Goal: Task Accomplishment & Management: Use online tool/utility

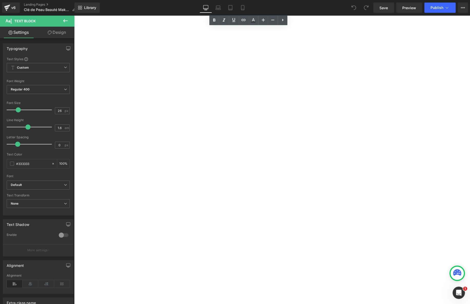
scroll to position [171, 0]
click at [74, 15] on span "Button" at bounding box center [74, 15] width 0 height 0
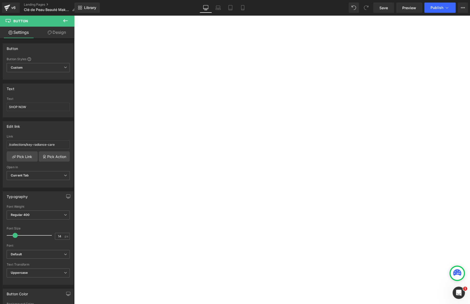
scroll to position [102, 0]
click at [180, 250] on div "SHOP NOW Button" at bounding box center [227, 257] width 297 height 14
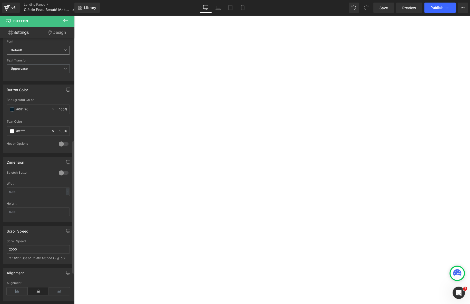
scroll to position [205, 0]
click at [40, 213] on input "text" at bounding box center [38, 211] width 63 height 8
type input "2"
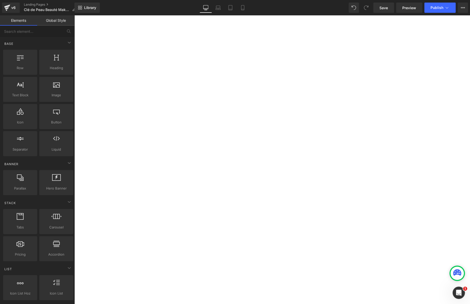
click at [95, 137] on div "MAKEUP Text Block Hero Banner 109px Row Image SKINCARE Text Block MAKEUP Text B…" at bounding box center [272, 44] width 396 height 185
click at [12, 5] on div "v6" at bounding box center [13, 7] width 6 height 7
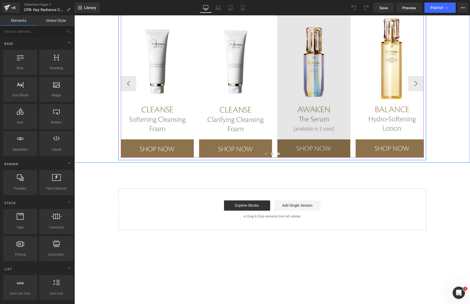
click at [313, 147] on img at bounding box center [313, 83] width 73 height 148
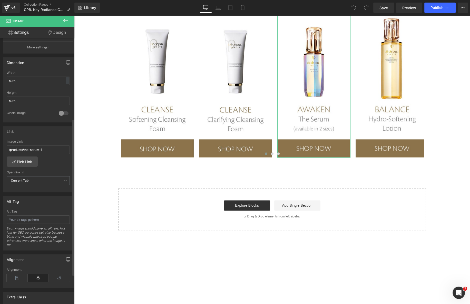
scroll to position [137, 0]
click at [28, 159] on link "Pick Link" at bounding box center [22, 161] width 31 height 10
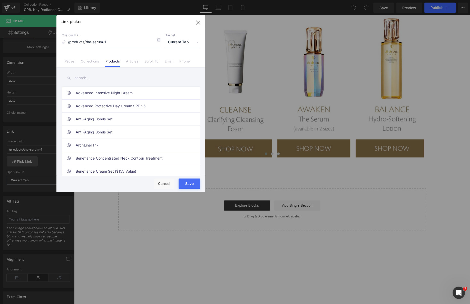
click at [111, 79] on input "text" at bounding box center [131, 78] width 138 height 12
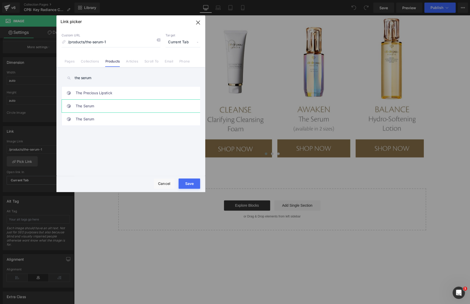
type input "the serum"
click at [128, 105] on link "The Serum" at bounding box center [132, 106] width 113 height 13
drag, startPoint x: 189, startPoint y: 183, endPoint x: 162, endPoint y: 141, distance: 49.9
click at [162, 141] on div "Link picker Back to Library Insert Custom URL /products/the-serum-1 Target Curr…" at bounding box center [130, 103] width 149 height 177
click at [182, 124] on link "The Serum" at bounding box center [132, 119] width 113 height 13
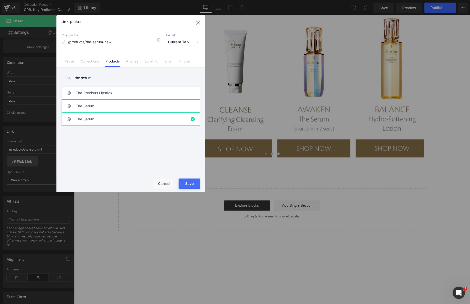
click at [143, 106] on link "The Serum" at bounding box center [132, 106] width 113 height 13
type input "/products/the-serum-1"
click at [190, 181] on button "Save" at bounding box center [189, 184] width 22 height 10
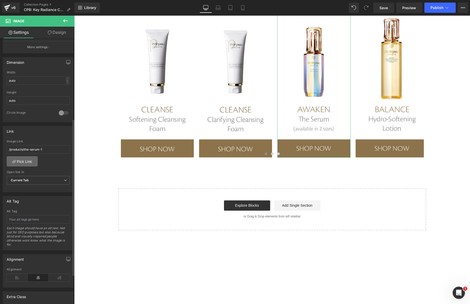
click at [21, 157] on link "Pick Link" at bounding box center [22, 161] width 31 height 10
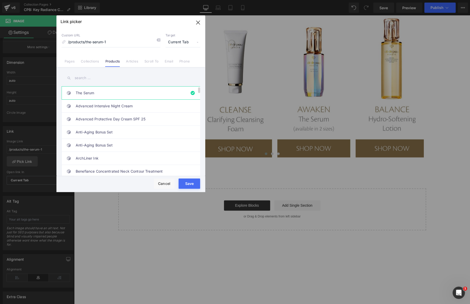
click at [126, 88] on link "The Serum" at bounding box center [132, 93] width 113 height 13
click at [189, 93] on li "The Serum" at bounding box center [132, 92] width 140 height 13
click at [106, 80] on input "text" at bounding box center [131, 78] width 138 height 12
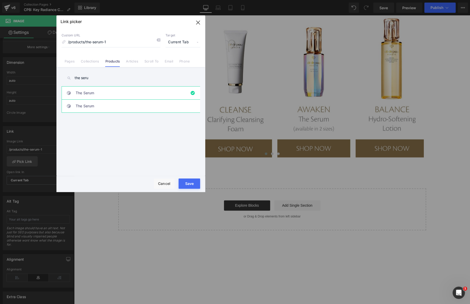
type input "the seru"
click at [187, 107] on link "The Serum" at bounding box center [132, 106] width 113 height 13
type input "/products/the-serum-new"
click at [191, 184] on button "Save" at bounding box center [189, 184] width 22 height 10
type input "/products/the-serum-new"
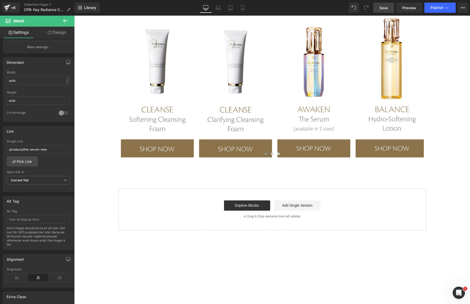
click at [381, 4] on link "Save" at bounding box center [383, 8] width 21 height 10
click at [437, 8] on span "Publish" at bounding box center [436, 8] width 13 height 4
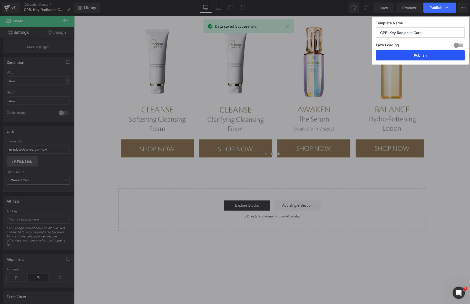
click at [421, 58] on button "Publish" at bounding box center [420, 55] width 89 height 10
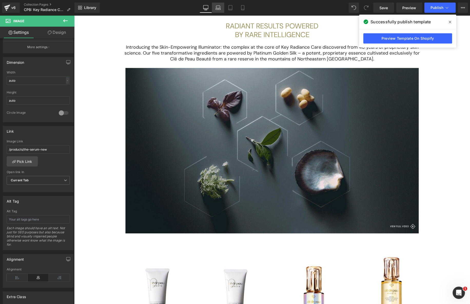
click at [220, 5] on icon at bounding box center [217, 7] width 5 height 5
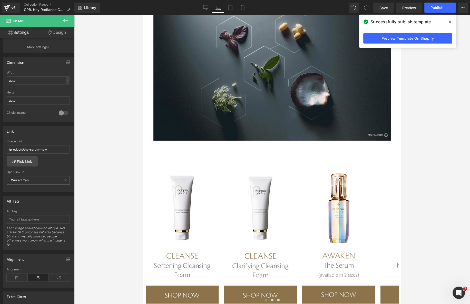
scroll to position [484, 0]
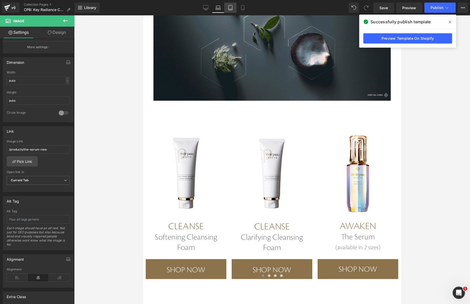
click at [229, 5] on icon at bounding box center [230, 7] width 5 height 5
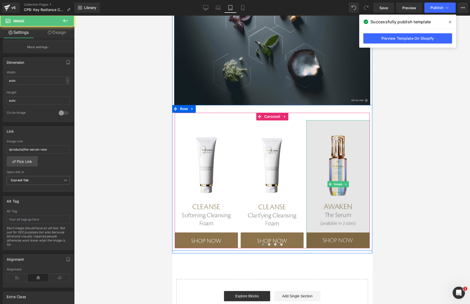
click at [339, 233] on img at bounding box center [337, 184] width 63 height 128
click at [339, 206] on img at bounding box center [337, 184] width 63 height 128
click at [334, 230] on img at bounding box center [337, 184] width 63 height 128
click at [337, 228] on img at bounding box center [337, 184] width 63 height 128
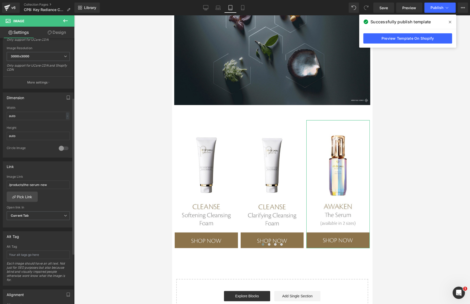
scroll to position [102, 0]
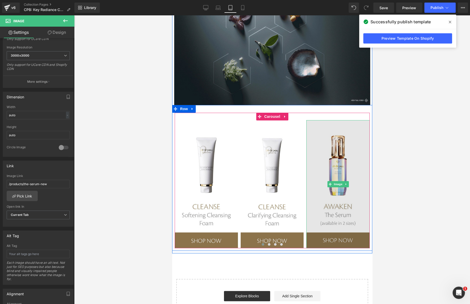
click at [347, 231] on img at bounding box center [337, 184] width 63 height 128
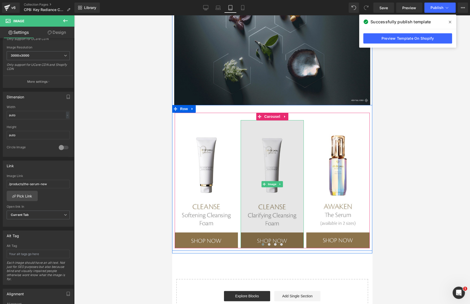
click at [274, 230] on img at bounding box center [271, 184] width 63 height 128
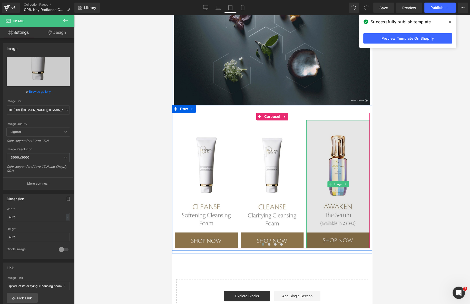
click at [346, 187] on img at bounding box center [337, 184] width 63 height 128
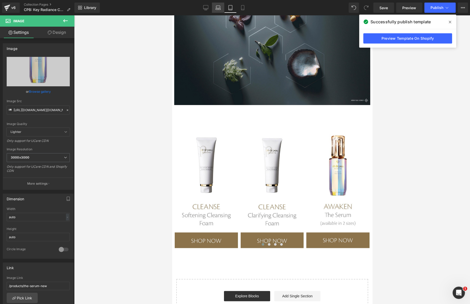
click at [218, 8] on icon at bounding box center [217, 7] width 5 height 5
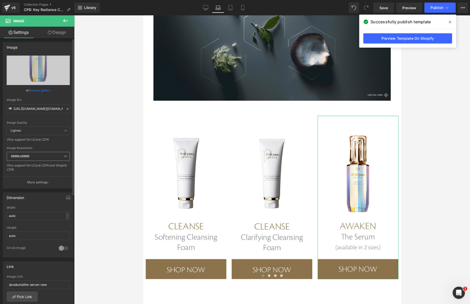
scroll to position [0, 0]
click at [451, 20] on span at bounding box center [450, 22] width 8 height 8
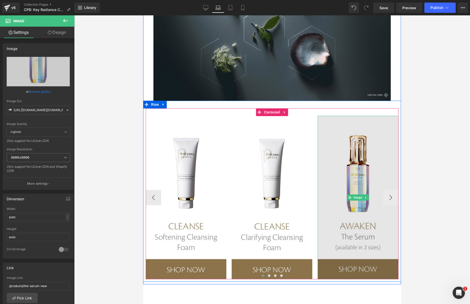
click at [368, 264] on img at bounding box center [357, 198] width 81 height 164
click at [371, 246] on img at bounding box center [357, 198] width 81 height 164
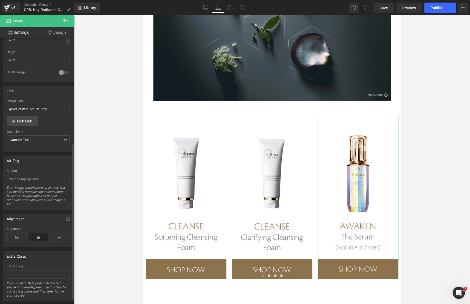
scroll to position [187, 0]
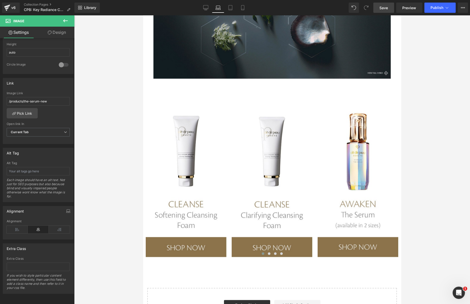
click at [384, 10] on span "Save" at bounding box center [383, 7] width 8 height 5
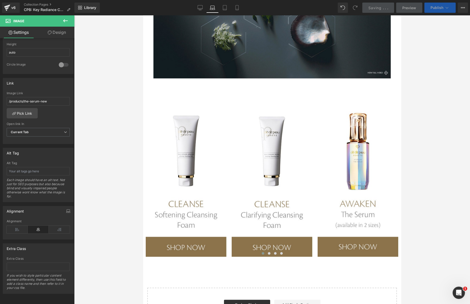
scroll to position [506, 0]
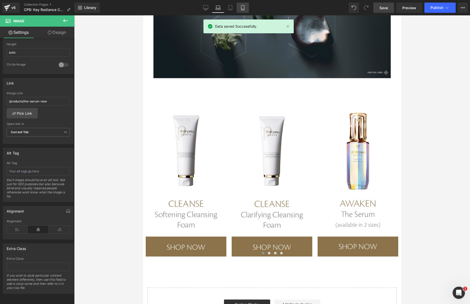
click at [238, 6] on link "Mobile" at bounding box center [242, 8] width 12 height 10
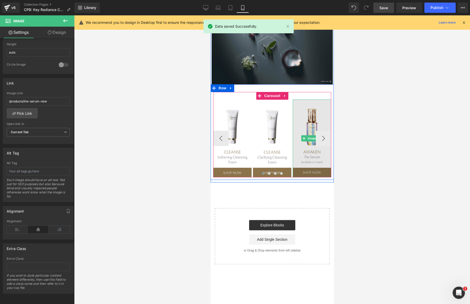
click at [304, 135] on img at bounding box center [311, 138] width 38 height 78
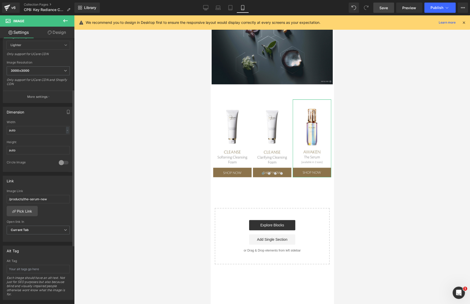
scroll to position [87, 0]
click at [433, 5] on button "Publish" at bounding box center [439, 8] width 31 height 10
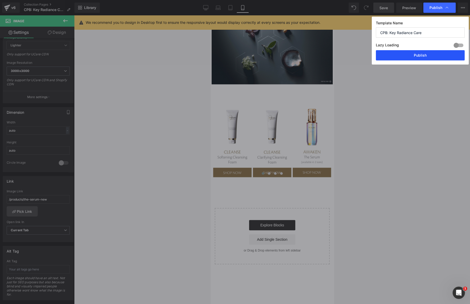
click at [423, 57] on button "Publish" at bounding box center [420, 55] width 89 height 10
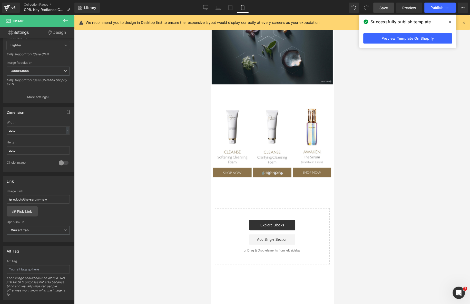
click at [464, 22] on icon at bounding box center [463, 22] width 5 height 5
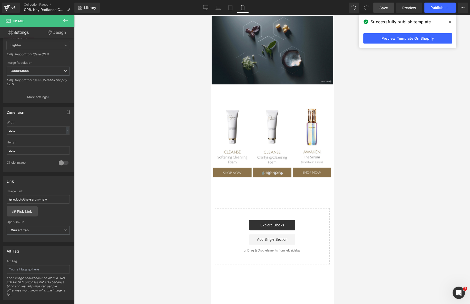
click at [449, 23] on icon at bounding box center [449, 22] width 3 height 4
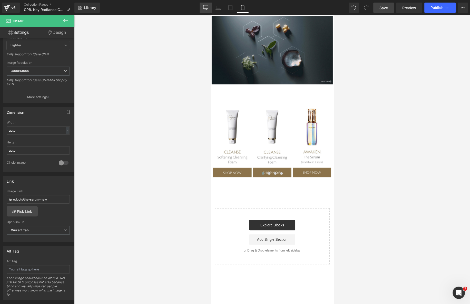
click at [207, 7] on icon at bounding box center [205, 7] width 5 height 5
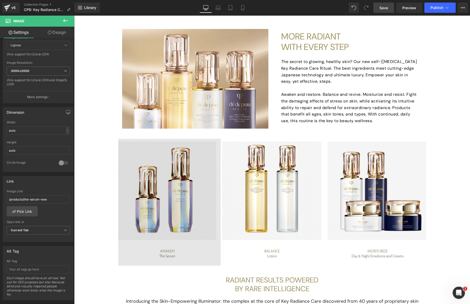
scroll to position [189, 0]
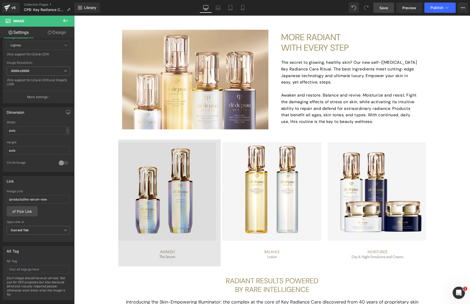
click at [168, 188] on img at bounding box center [169, 203] width 103 height 127
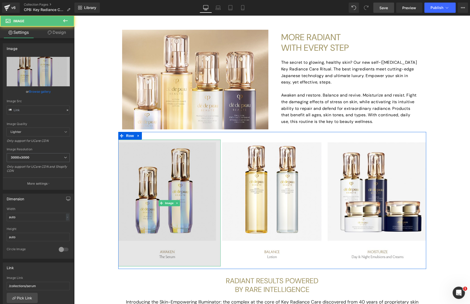
type input "https://www.cledepeaubeaute.com/on/demandware.static/-/Sites-CPB-Library/defaul…"
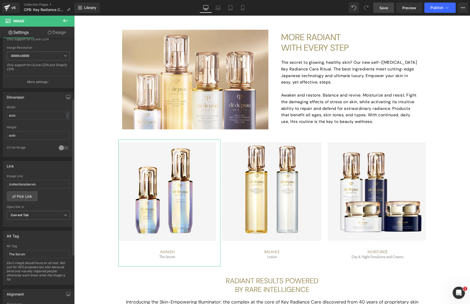
scroll to position [102, 0]
click at [25, 195] on link "Pick Link" at bounding box center [22, 196] width 31 height 10
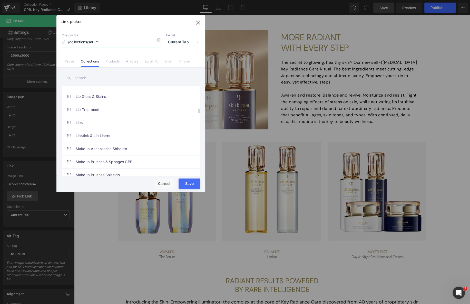
scroll to position [546, 0]
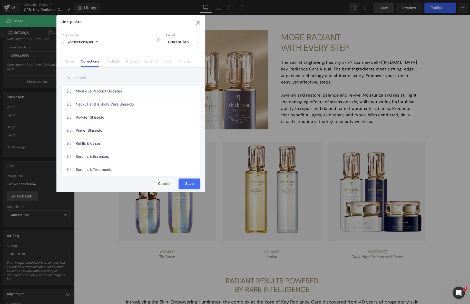
click at [121, 76] on input "text" at bounding box center [131, 78] width 138 height 12
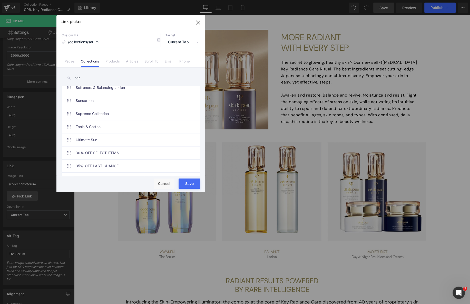
scroll to position [0, 0]
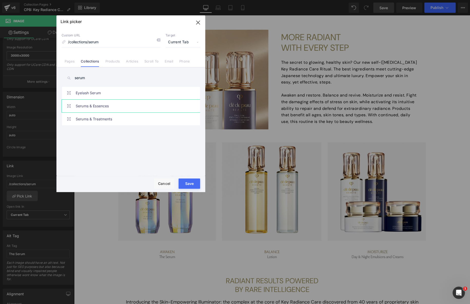
type input "serum"
click at [128, 104] on link "Serums & Essences" at bounding box center [132, 106] width 113 height 13
type input "/collections/serums-essences-cpb"
click at [192, 182] on button "Save" at bounding box center [189, 184] width 22 height 10
type input "/collections/serums-essences-cpb"
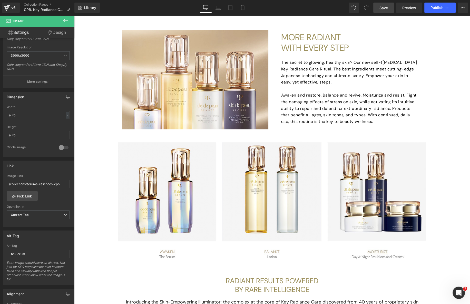
click at [378, 8] on link "Save" at bounding box center [383, 8] width 21 height 10
click at [435, 7] on span "Publish" at bounding box center [436, 8] width 13 height 4
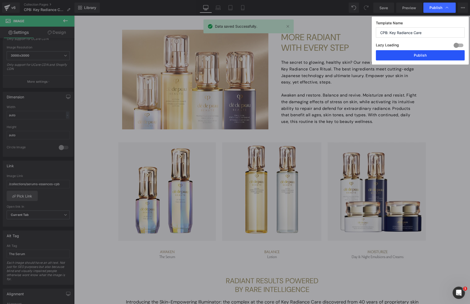
click at [423, 56] on button "Publish" at bounding box center [420, 55] width 89 height 10
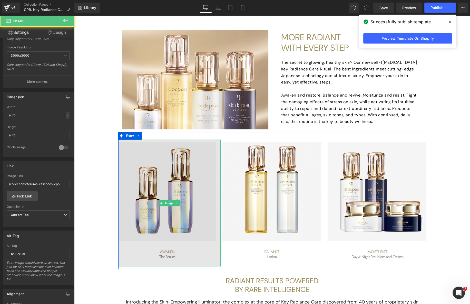
click at [189, 255] on img at bounding box center [169, 203] width 103 height 127
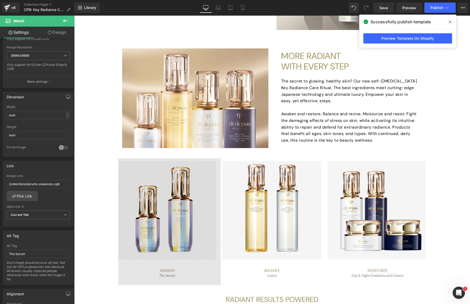
scroll to position [170, 0]
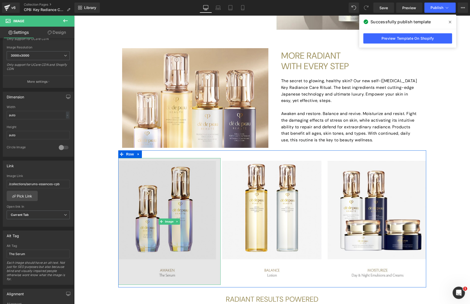
click at [183, 274] on img at bounding box center [169, 221] width 103 height 127
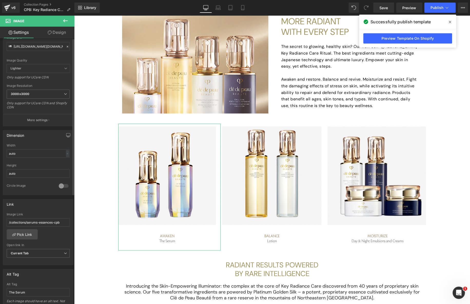
scroll to position [0, 0]
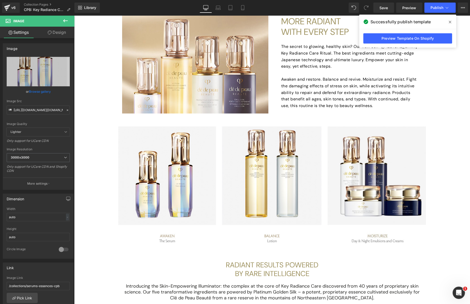
click at [63, 20] on icon at bounding box center [65, 21] width 6 height 6
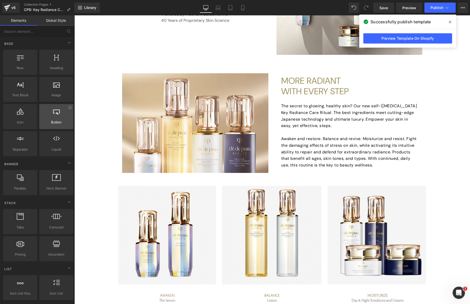
scroll to position [145, 0]
click at [58, 121] on span "Button" at bounding box center [56, 122] width 31 height 5
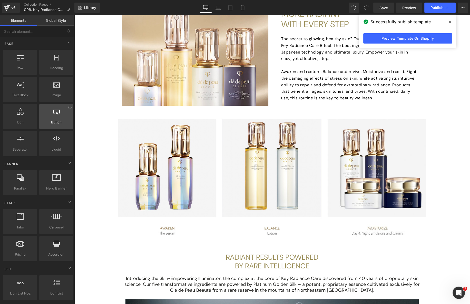
scroll to position [213, 0]
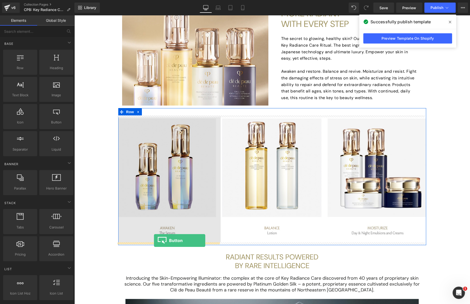
drag, startPoint x: 130, startPoint y: 135, endPoint x: 154, endPoint y: 241, distance: 108.1
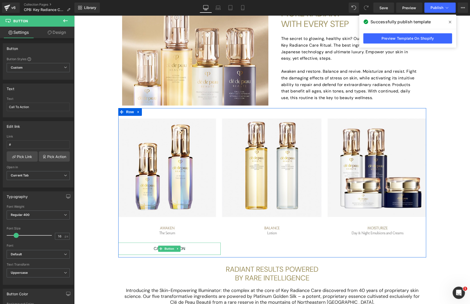
click at [191, 249] on div "Call To Action" at bounding box center [169, 249] width 103 height 12
click at [176, 250] on icon at bounding box center [177, 248] width 3 height 3
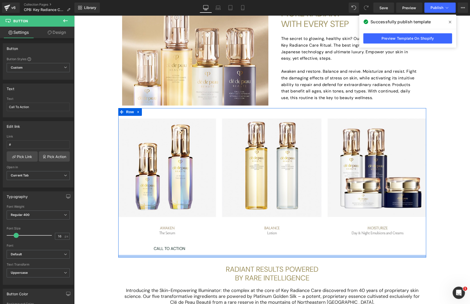
drag, startPoint x: 172, startPoint y: 249, endPoint x: 196, endPoint y: 250, distance: 23.6
click at [198, 257] on div "Image Call To Action Button Image Image Row" at bounding box center [272, 183] width 308 height 150
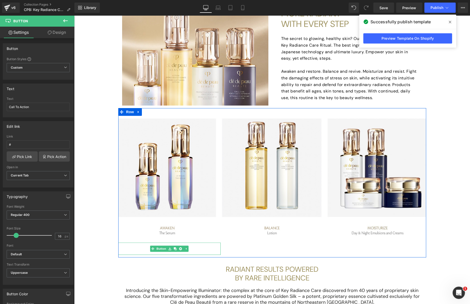
click at [196, 249] on div "Call To Action" at bounding box center [169, 249] width 103 height 12
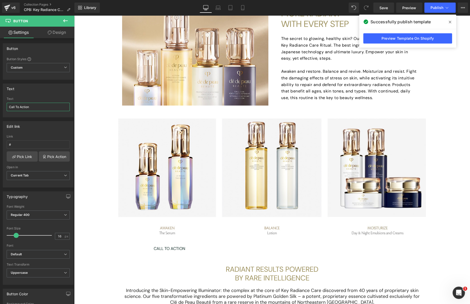
drag, startPoint x: 42, startPoint y: 107, endPoint x: -14, endPoint y: 104, distance: 56.0
click at [0, 104] on html "Button You are previewing how the will restyle your page. You can not edit Elem…" at bounding box center [235, 152] width 470 height 304
click at [42, 108] on input "See All Serum" at bounding box center [38, 107] width 63 height 8
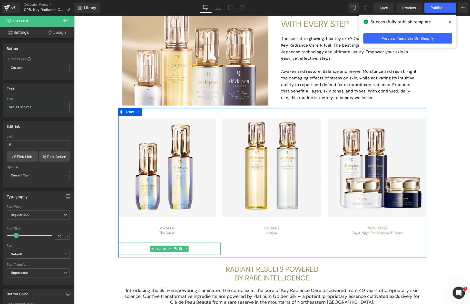
type input "See All Serums"
click at [202, 248] on div "See All Serums" at bounding box center [169, 249] width 103 height 12
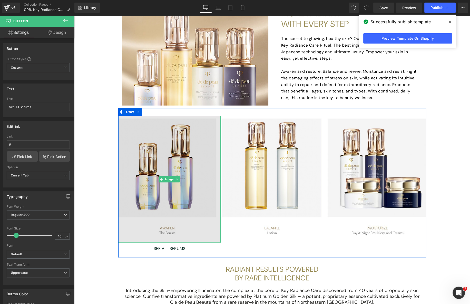
click at [176, 175] on img at bounding box center [169, 179] width 103 height 127
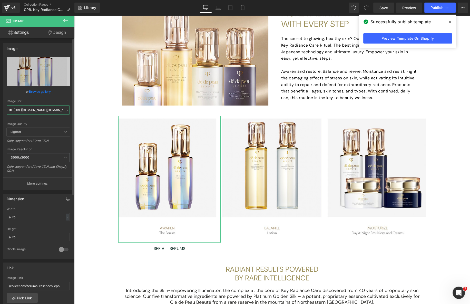
click at [48, 110] on input "https://www.cledepeaubeaute.com/on/demandware.static/-/Sites-CPB-Library/defaul…" at bounding box center [38, 110] width 63 height 9
drag, startPoint x: 14, startPoint y: 109, endPoint x: 70, endPoint y: 119, distance: 56.4
click at [70, 119] on div "https://www.cledepeaubeaute.com/on/demandware.static/-/Sites-CPB-Library/defaul…" at bounding box center [38, 123] width 70 height 133
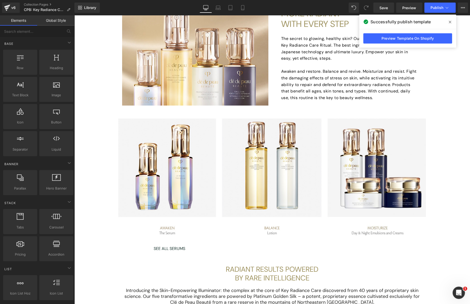
click at [83, 118] on div "RESTORE SKIN. REVIVE RADIANCE. RESIST STRESS. Heading INTRODUCING KEY RADIANCE …" at bounding box center [272, 276] width 396 height 870
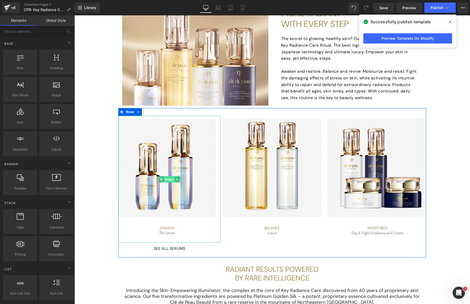
click at [169, 179] on span "Image" at bounding box center [169, 179] width 11 height 6
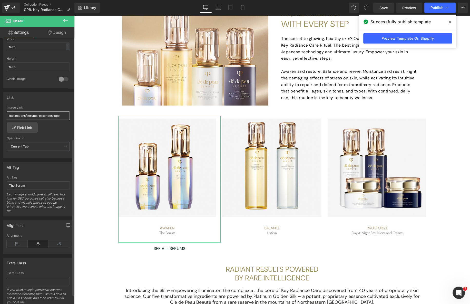
scroll to position [171, 0]
click at [24, 114] on input "/collections/serums-essences-cpb" at bounding box center [38, 115] width 63 height 8
drag, startPoint x: 8, startPoint y: 113, endPoint x: 63, endPoint y: 127, distance: 56.7
click at [63, 127] on div "/collections/serums-essences-cpb Image Link /collections/serums-essences-cpb Pi…" at bounding box center [38, 132] width 70 height 53
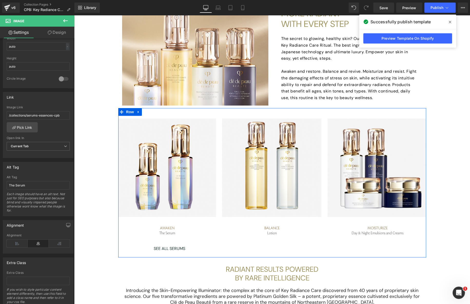
drag, startPoint x: 162, startPoint y: 248, endPoint x: 149, endPoint y: 244, distance: 13.3
click at [162, 248] on span "Button" at bounding box center [162, 249] width 12 height 6
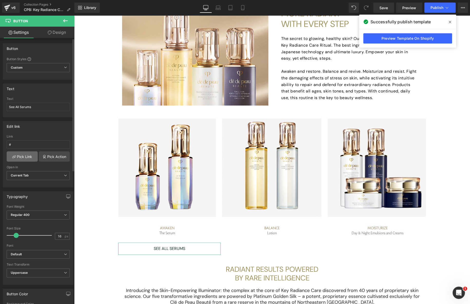
click at [27, 158] on link "Pick Link" at bounding box center [22, 157] width 31 height 10
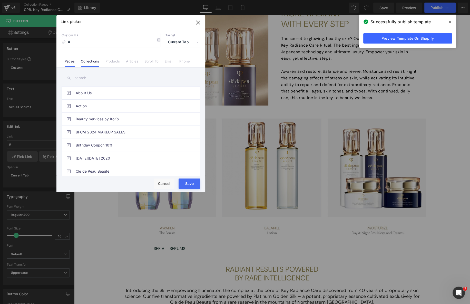
click at [96, 62] on link "Collections" at bounding box center [90, 63] width 18 height 8
click at [101, 77] on input "text" at bounding box center [131, 78] width 138 height 12
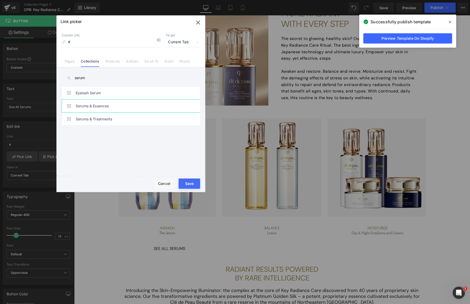
type input "serum"
click at [151, 110] on link "Serums & Essences" at bounding box center [132, 106] width 113 height 13
type input "/collections/serums-essences-cpb"
click at [186, 183] on button "Save" at bounding box center [189, 184] width 22 height 10
type input "/collections/serums-essences-cpb"
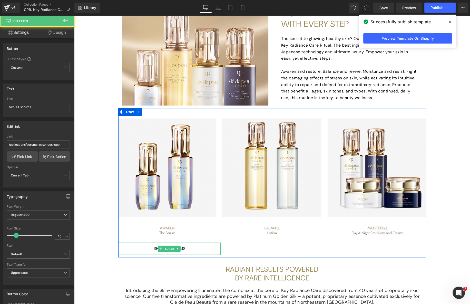
click at [194, 248] on div "See All Serums" at bounding box center [169, 249] width 103 height 12
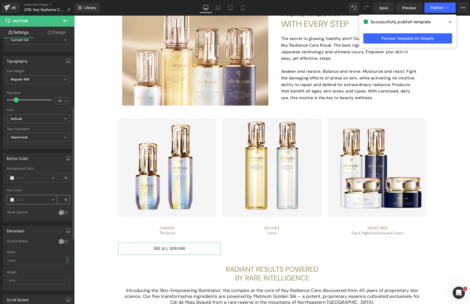
scroll to position [136, 0]
click at [35, 198] on input "text" at bounding box center [32, 200] width 33 height 6
click at [37, 179] on input "text" at bounding box center [32, 178] width 33 height 6
type input "0"
click at [12, 176] on span at bounding box center [12, 178] width 4 height 4
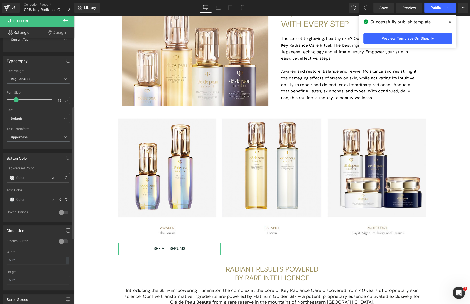
type input "0"
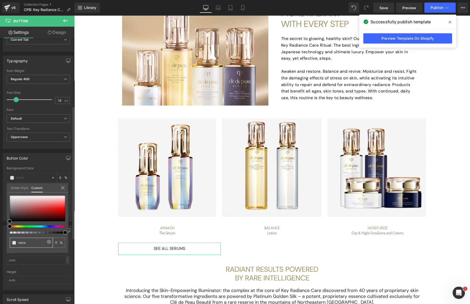
click at [34, 240] on div "none" at bounding box center [31, 243] width 43 height 10
click at [31, 244] on input "none" at bounding box center [31, 242] width 27 height 5
click at [31, 243] on input "none" at bounding box center [31, 242] width 27 height 5
paste input "#242424"
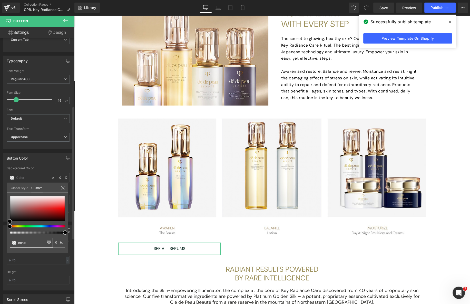
type input "#242424"
type input "100"
click at [79, 247] on body "Free shipping over $30 Earn 5% Reward with Every Purchase Free shipping over $3…" at bounding box center [272, 306] width 396 height 1006
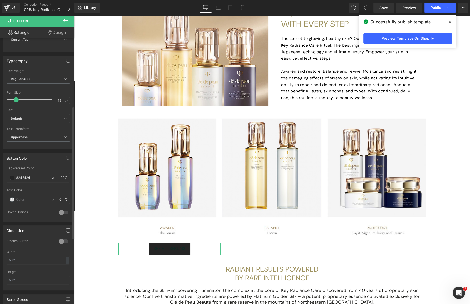
click at [24, 197] on input "text" at bounding box center [32, 200] width 33 height 6
click at [12, 199] on span at bounding box center [12, 200] width 4 height 4
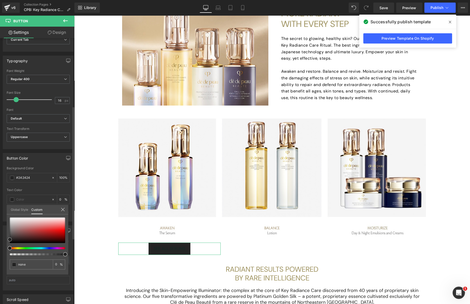
type input "#070707"
type input "100"
type input "#070707"
type input "100"
type input "#bdbcbc"
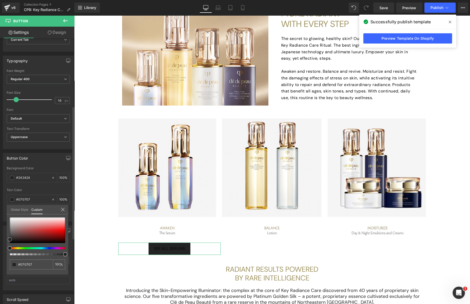
type input "#bdbcbc"
type input "#ffffff"
drag, startPoint x: 10, startPoint y: 244, endPoint x: 9, endPoint y: 216, distance: 27.4
click at [9, 216] on span at bounding box center [10, 218] width 4 height 4
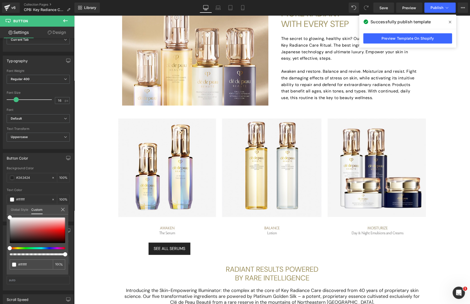
click at [97, 234] on body "Free shipping over $30 Earn 5% Reward with Every Purchase Free shipping over $3…" at bounding box center [272, 306] width 396 height 1006
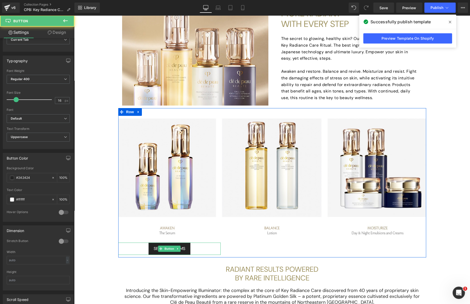
click at [182, 251] on span "See All Serums" at bounding box center [170, 249] width 32 height 6
click at [183, 249] on span "See All Serums" at bounding box center [170, 249] width 32 height 6
click at [166, 249] on span "Button" at bounding box center [170, 249] width 12 height 6
click at [177, 249] on icon at bounding box center [177, 249] width 1 height 2
click at [174, 249] on icon at bounding box center [175, 249] width 3 height 3
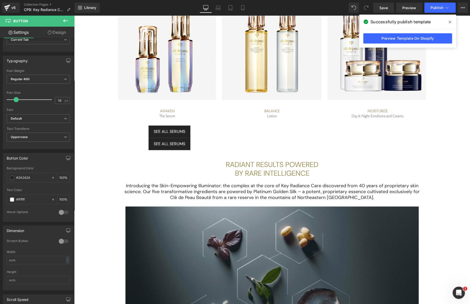
scroll to position [329, 0]
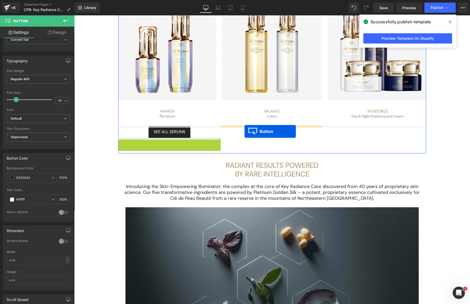
drag, startPoint x: 158, startPoint y: 144, endPoint x: 244, endPoint y: 132, distance: 87.6
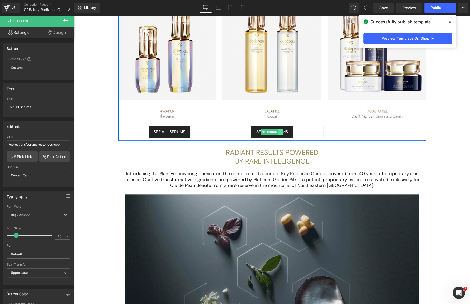
click at [279, 132] on icon at bounding box center [280, 132] width 3 height 3
click at [277, 132] on icon at bounding box center [277, 132] width 3 height 3
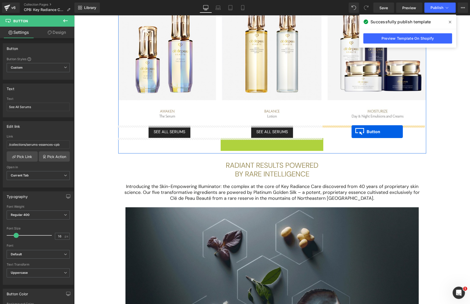
drag, startPoint x: 263, startPoint y: 143, endPoint x: 351, endPoint y: 132, distance: 89.4
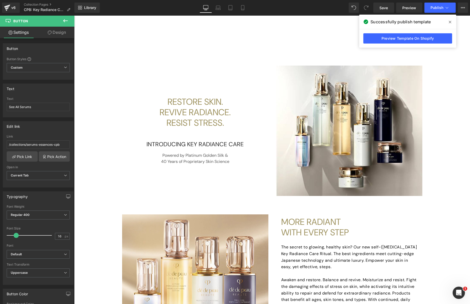
scroll to position [0, 0]
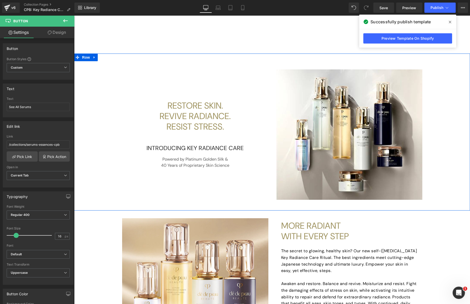
click at [453, 64] on div "RESTORE SKIN. REVIVE RADIANCE. RESIST STRESS. Heading INTRODUCING KEY RADIANCE …" at bounding box center [272, 132] width 396 height 141
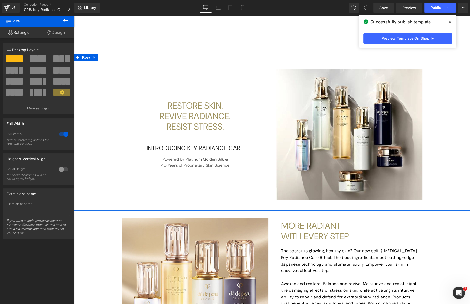
click at [59, 32] on link "Design" at bounding box center [55, 33] width 37 height 12
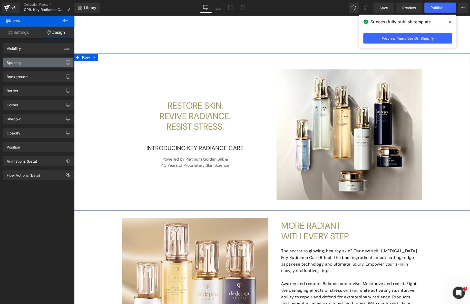
click at [31, 63] on div "Spacing" at bounding box center [38, 63] width 70 height 10
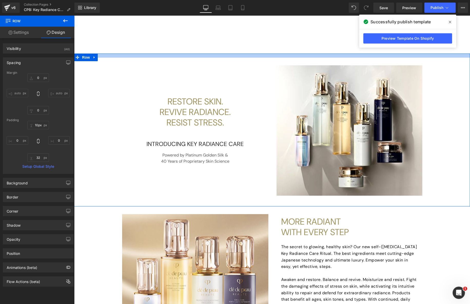
type input "0px"
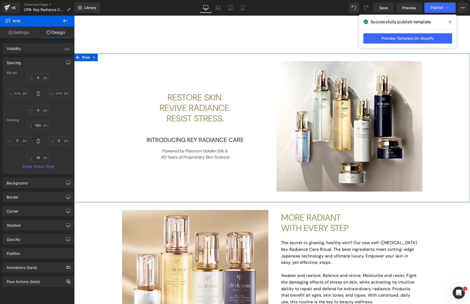
drag, startPoint x: 270, startPoint y: 60, endPoint x: 271, endPoint y: 52, distance: 8.2
click at [283, 41] on link "Clé de Peau SKINCARE" at bounding box center [295, 44] width 47 height 11
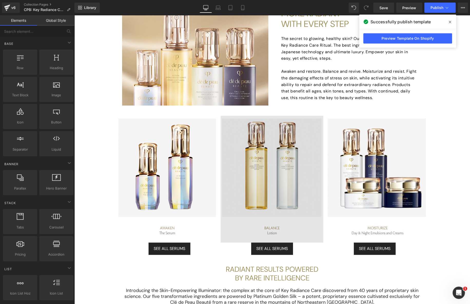
scroll to position [205, 0]
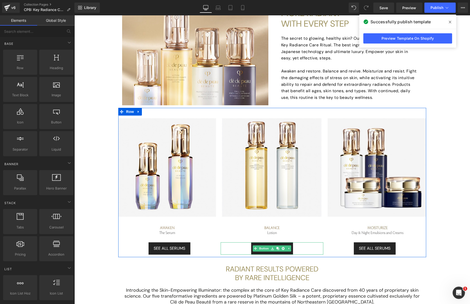
click at [291, 252] on link "See All Serums" at bounding box center [272, 249] width 42 height 12
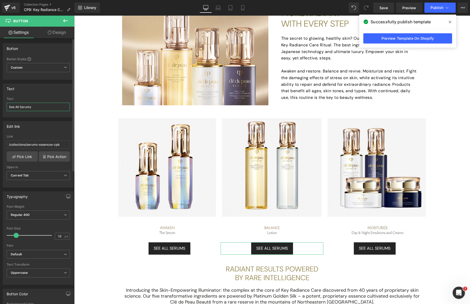
drag, startPoint x: 36, startPoint y: 106, endPoint x: 20, endPoint y: 106, distance: 15.9
click at [20, 106] on input "See All Serums" at bounding box center [38, 107] width 63 height 8
type input "See All Lotions"
click at [45, 115] on div at bounding box center [38, 115] width 63 height 3
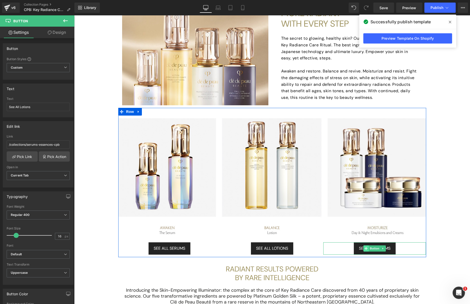
click at [365, 250] on span at bounding box center [365, 249] width 5 height 6
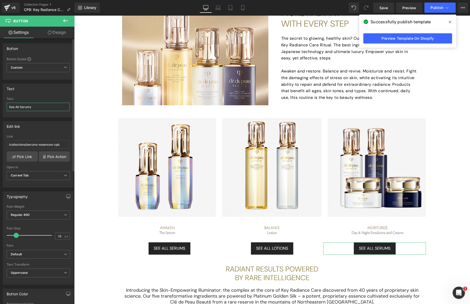
drag, startPoint x: 39, startPoint y: 108, endPoint x: 19, endPoint y: 103, distance: 21.1
click at [19, 103] on input "See All Serums" at bounding box center [38, 107] width 63 height 8
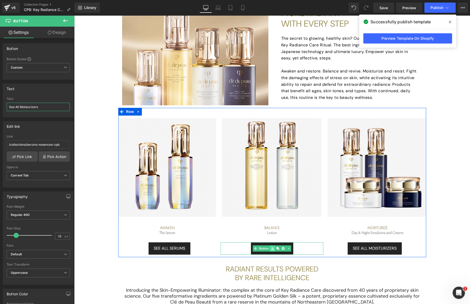
type input "See All Moisturizers"
click at [271, 249] on icon at bounding box center [272, 248] width 3 height 3
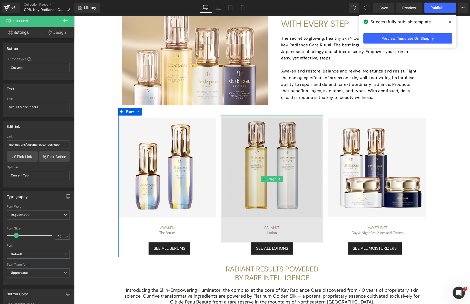
click at [282, 205] on img at bounding box center [271, 179] width 103 height 127
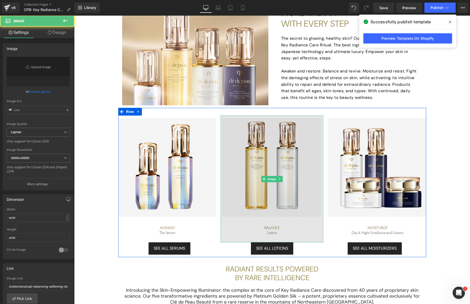
type input "https://www.cledepeaubeaute.com/on/demandware.static/-/Sites-CPB-Library/defaul…"
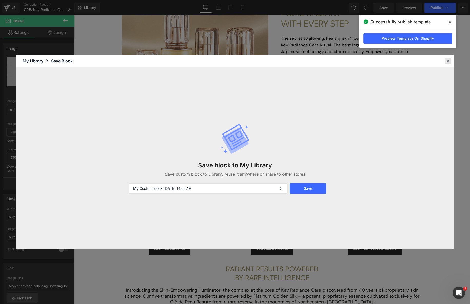
click at [449, 60] on icon at bounding box center [448, 61] width 5 height 5
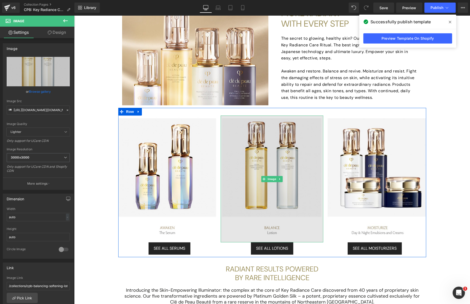
click at [303, 171] on img at bounding box center [271, 179] width 103 height 127
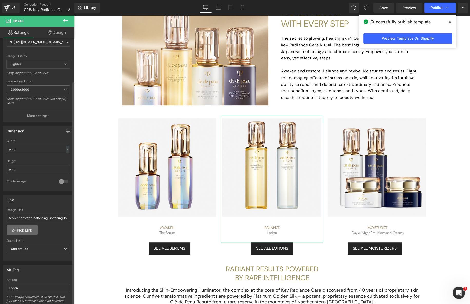
scroll to position [68, 0]
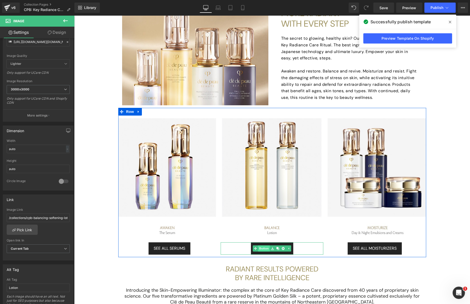
click at [265, 249] on span "Button" at bounding box center [264, 249] width 12 height 6
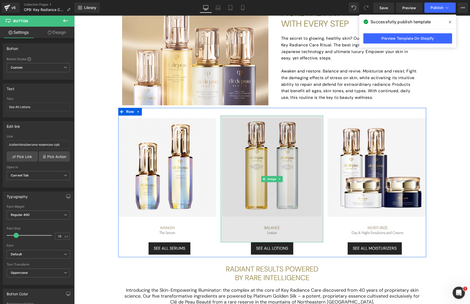
click at [275, 228] on img at bounding box center [271, 179] width 103 height 127
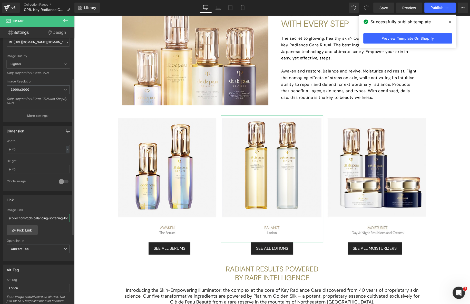
scroll to position [0, 8]
drag, startPoint x: 8, startPoint y: 217, endPoint x: 67, endPoint y: 222, distance: 58.9
click at [67, 222] on div "Image Link /collections/cpb-balancing-softening-lotions" at bounding box center [38, 216] width 63 height 17
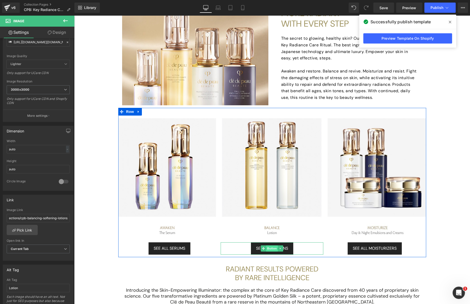
click at [269, 248] on span "Button" at bounding box center [272, 249] width 12 height 6
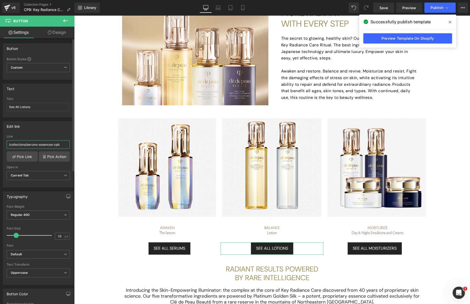
drag, startPoint x: 7, startPoint y: 145, endPoint x: 66, endPoint y: 149, distance: 59.4
click at [66, 149] on div "Link /collections/serums-essences-cpb" at bounding box center [38, 143] width 63 height 17
paste input "cpb-balancing-softening-lotions"
type input "/collections/cpb-balancing-softening-lotions"
click at [70, 150] on div "/collections/cpb-balancing-softening-lotions Link /collections/cpb-balancing-so…" at bounding box center [38, 161] width 70 height 53
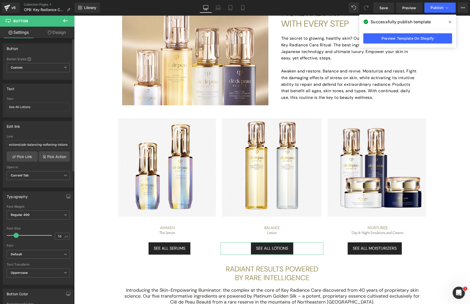
scroll to position [0, 0]
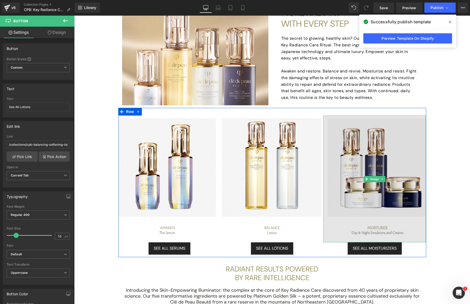
click at [373, 197] on img at bounding box center [374, 179] width 103 height 127
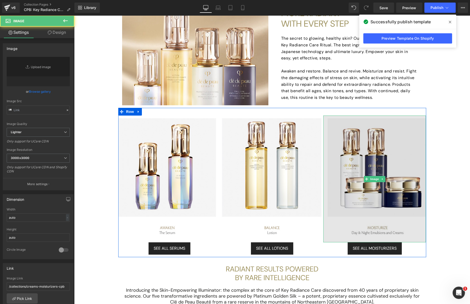
type input "https://www.cledepeaubeaute.com/on/demandware.static/-/Sites-CPB-Library/defaul…"
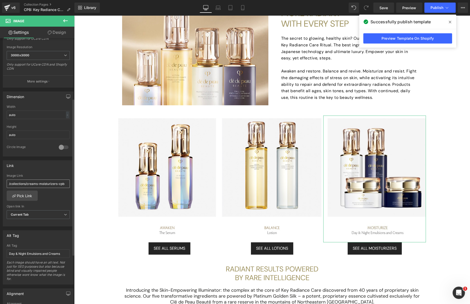
scroll to position [102, 0]
drag, startPoint x: 8, startPoint y: 182, endPoint x: 66, endPoint y: 191, distance: 58.6
click at [66, 191] on div "/collections/creams-moisturizers-cpb Image Link /collections/creams-moisturizer…" at bounding box center [38, 200] width 70 height 53
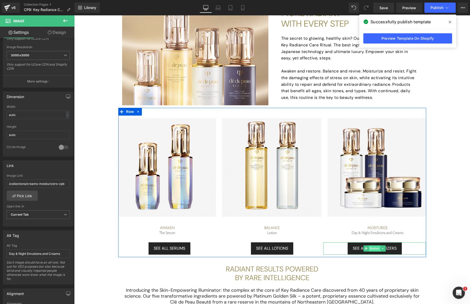
click at [375, 249] on span "Button" at bounding box center [375, 249] width 12 height 6
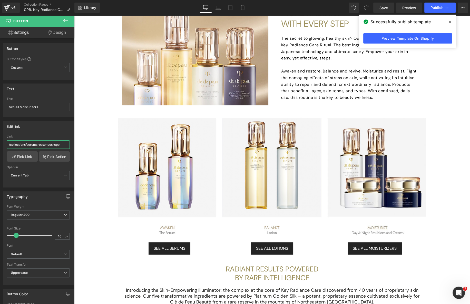
drag, startPoint x: 82, startPoint y: 159, endPoint x: 141, endPoint y: 162, distance: 59.6
paste input "creams-moisturizer"
type input "/collections/creams-moisturizers-cpb"
click at [440, 219] on div "RESTORE SKIN. REVIVE RADIANCE. RESIST STRESS. Heading INTRODUCING KEY RADIANCE …" at bounding box center [272, 279] width 396 height 861
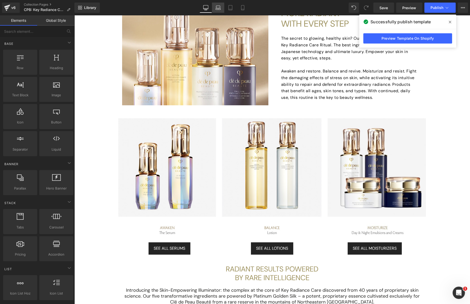
click at [218, 10] on link "Laptop" at bounding box center [218, 8] width 12 height 10
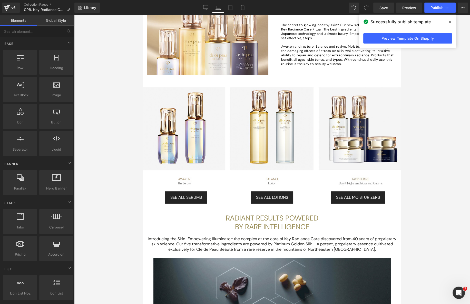
scroll to position [265, 0]
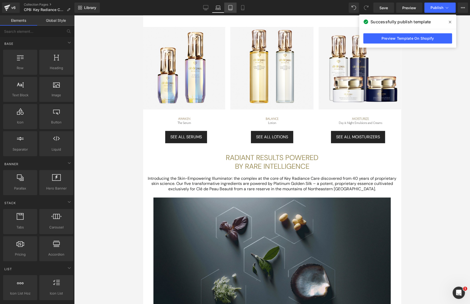
click at [226, 10] on link "Tablet" at bounding box center [230, 8] width 12 height 10
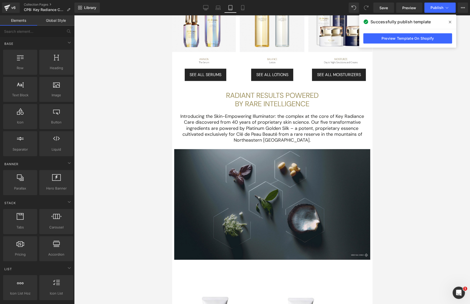
scroll to position [228, 0]
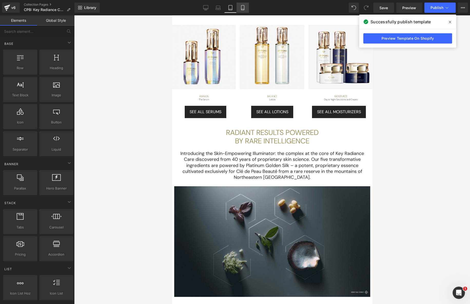
click at [241, 9] on icon at bounding box center [242, 7] width 5 height 5
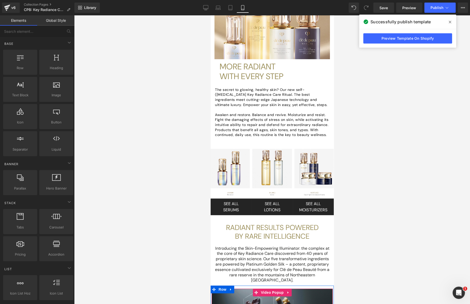
scroll to position [255, 0]
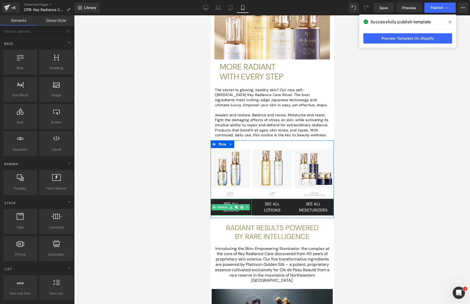
click at [232, 204] on link at bounding box center [230, 207] width 5 height 6
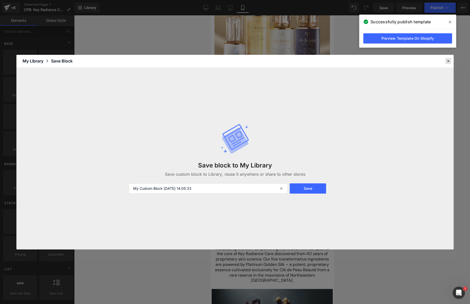
click at [449, 60] on icon at bounding box center [448, 61] width 5 height 5
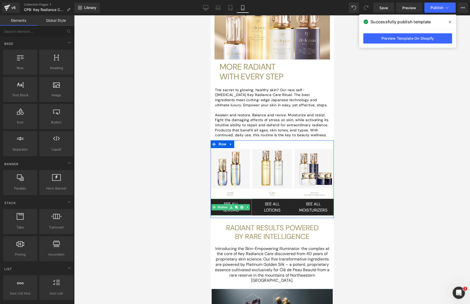
click at [244, 199] on link "See All Serums" at bounding box center [230, 207] width 41 height 17
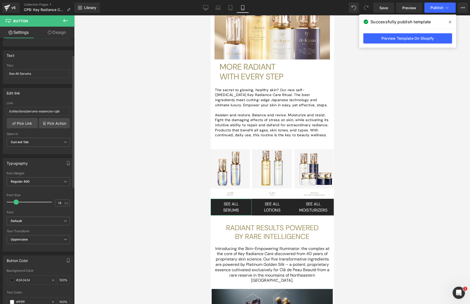
scroll to position [34, 0]
click at [55, 202] on input "16" at bounding box center [59, 203] width 9 height 6
type input "12"
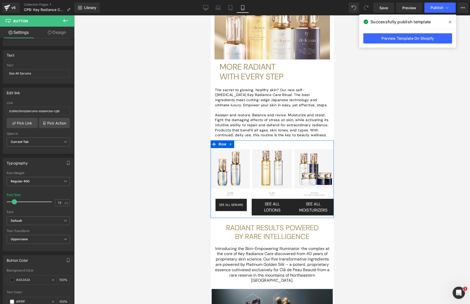
click at [239, 211] on div "Image See All Serums Button Image See All Lotions Button Image See All Moisturi…" at bounding box center [271, 180] width 123 height 78
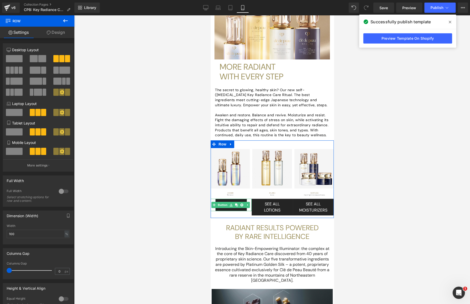
click at [227, 199] on link "See All Serums" at bounding box center [231, 205] width 32 height 12
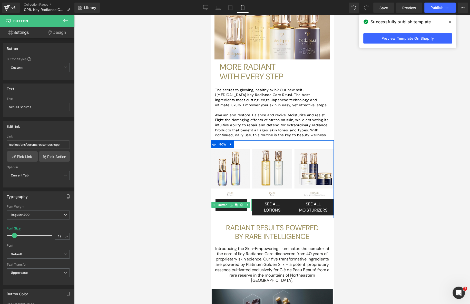
click at [248, 205] on div "See All Serums" at bounding box center [230, 205] width 41 height 12
click at [247, 199] on div "See All Serums" at bounding box center [230, 205] width 41 height 12
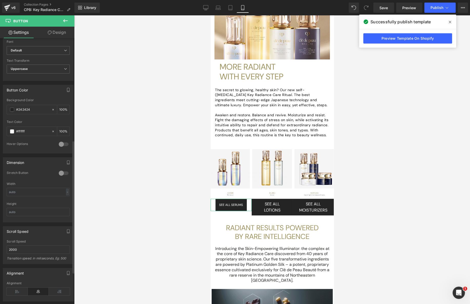
scroll to position [205, 0]
click at [60, 173] on div at bounding box center [63, 173] width 12 height 8
click at [60, 171] on div at bounding box center [63, 173] width 12 height 8
click at [229, 214] on div "Image See All Serums Button Image See All Lotions Button Image See All Moisturi…" at bounding box center [271, 180] width 123 height 78
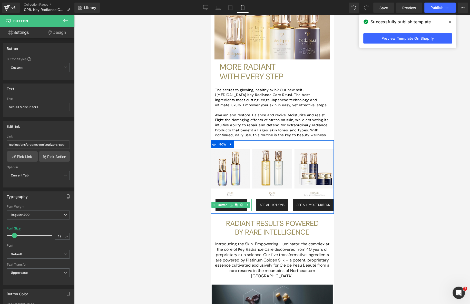
click at [228, 205] on link "See All Serums" at bounding box center [231, 205] width 32 height 12
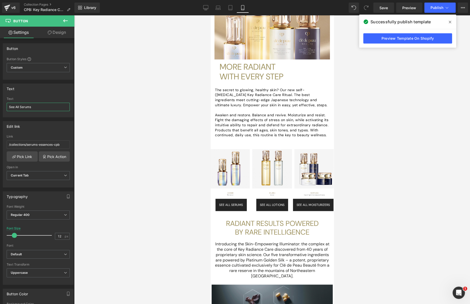
drag, startPoint x: 16, startPoint y: 107, endPoint x: -15, endPoint y: 105, distance: 30.6
click at [0, 105] on html "Button You are previewing how the will restyle your page. You can not edit Elem…" at bounding box center [235, 152] width 470 height 304
type input "All Serums"
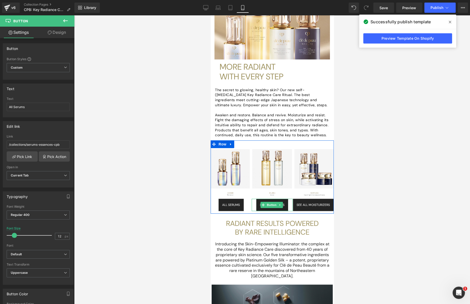
click at [268, 204] on link "See All Lotions" at bounding box center [272, 205] width 32 height 12
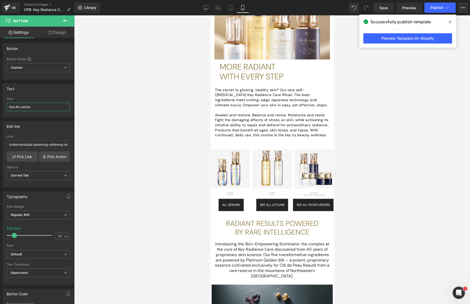
drag, startPoint x: 16, startPoint y: 106, endPoint x: -21, endPoint y: 106, distance: 37.4
click at [0, 106] on html "Button You are previewing how the will restyle your page. You can not edit Elem…" at bounding box center [235, 152] width 470 height 304
type input "All Lotions"
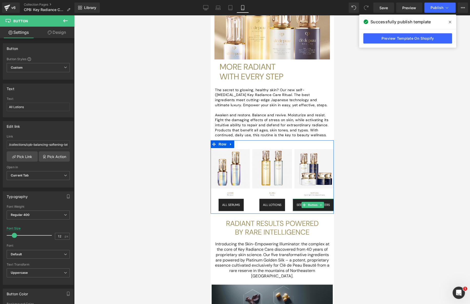
click at [306, 206] on span "See All Moisturizers" at bounding box center [312, 205] width 33 height 5
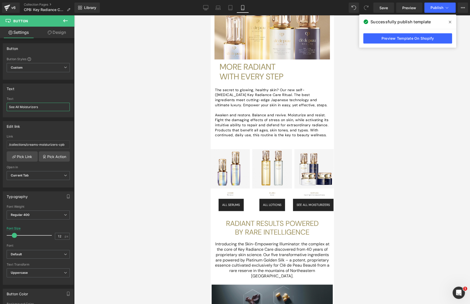
drag, startPoint x: 16, startPoint y: 106, endPoint x: -8, endPoint y: 107, distance: 24.1
click at [0, 107] on html "Button You are previewing how the will restyle your page. You can not edit Elem…" at bounding box center [235, 152] width 470 height 304
type input "All Moisturizers"
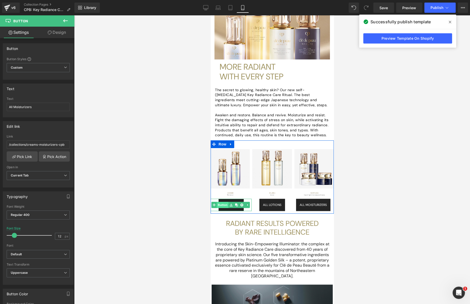
click at [224, 202] on span "Button" at bounding box center [222, 205] width 12 height 6
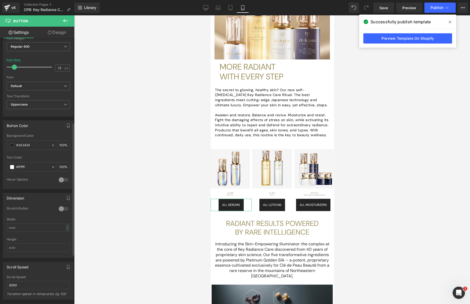
click at [59, 206] on div at bounding box center [63, 209] width 12 height 8
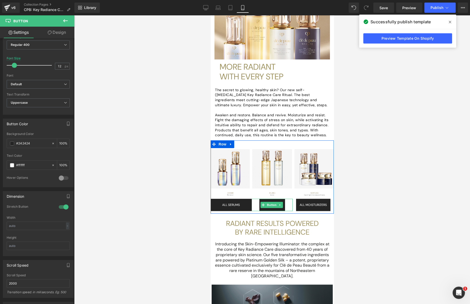
click at [269, 202] on span "Button" at bounding box center [271, 205] width 12 height 6
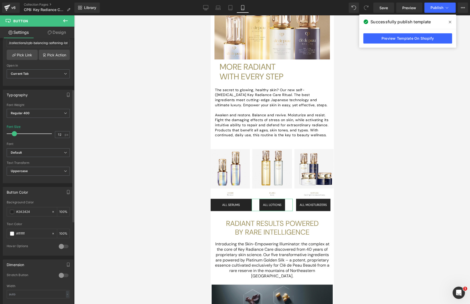
scroll to position [102, 0]
click at [62, 274] on div at bounding box center [63, 275] width 12 height 8
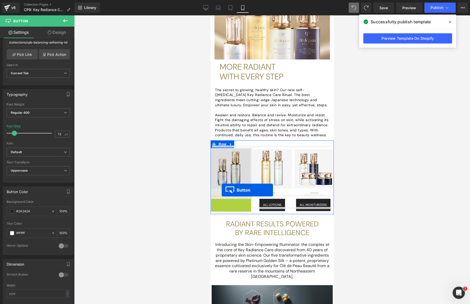
drag, startPoint x: 222, startPoint y: 201, endPoint x: 222, endPoint y: 190, distance: 11.0
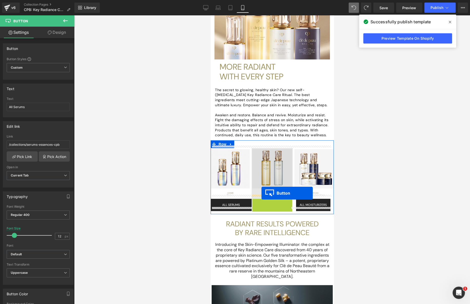
drag, startPoint x: 261, startPoint y: 201, endPoint x: 261, endPoint y: 193, distance: 7.9
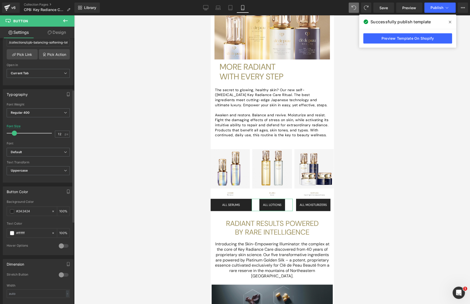
click at [60, 273] on div at bounding box center [63, 275] width 12 height 8
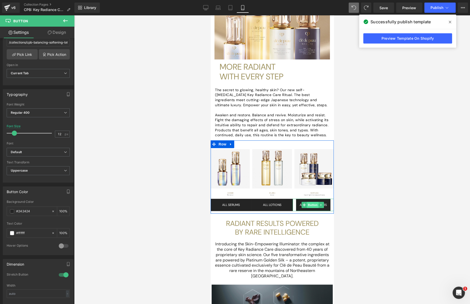
click at [307, 202] on span "Button" at bounding box center [312, 205] width 12 height 6
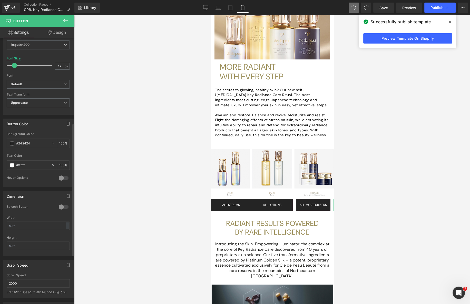
click at [64, 206] on div at bounding box center [63, 207] width 12 height 8
click at [377, 204] on div at bounding box center [272, 159] width 396 height 289
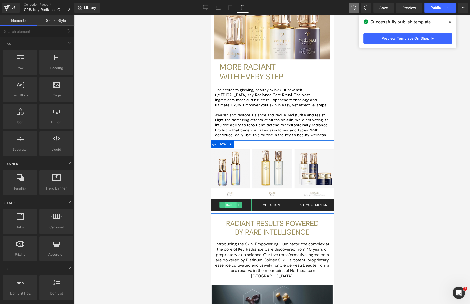
click at [232, 202] on span "Button" at bounding box center [230, 205] width 12 height 6
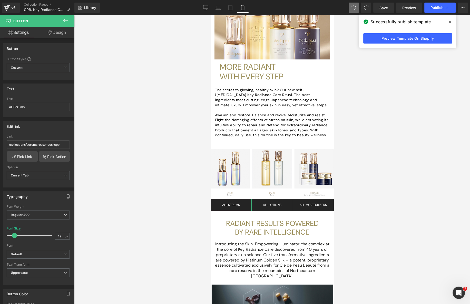
click at [52, 31] on link "Design" at bounding box center [56, 33] width 37 height 12
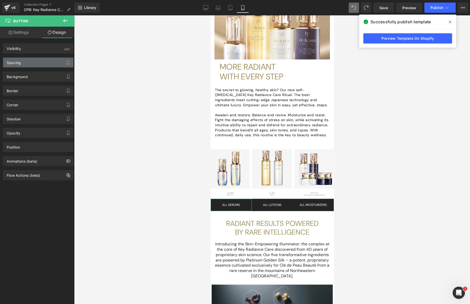
type input "0"
type input "6.5268"
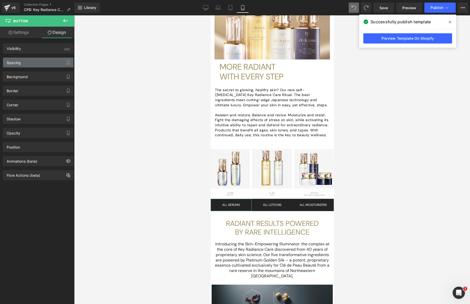
type input "14.9268"
type input "6.5268"
type input "14.9268"
click at [46, 60] on div "Spacing" at bounding box center [38, 63] width 70 height 10
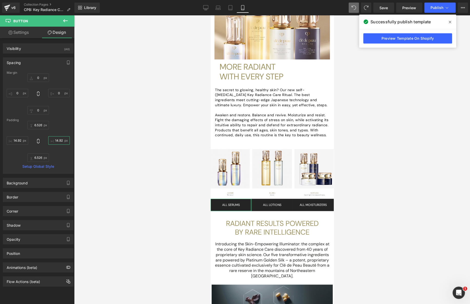
click at [55, 138] on input "14.9268" at bounding box center [59, 140] width 22 height 8
type input "10"
click at [15, 141] on input "14.9268" at bounding box center [18, 140] width 22 height 8
type input "10"
click at [56, 92] on input "0" at bounding box center [59, 93] width 22 height 8
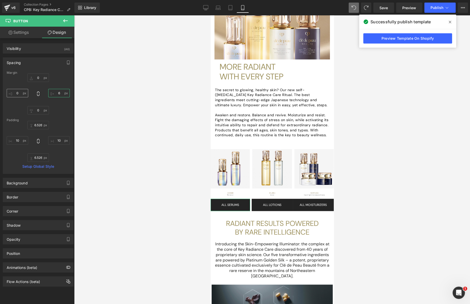
type input "6"
click at [16, 94] on input "0" at bounding box center [18, 93] width 22 height 8
type input "6"
click at [56, 103] on div "0px 0 6 6 0px 0 6 6" at bounding box center [38, 94] width 63 height 41
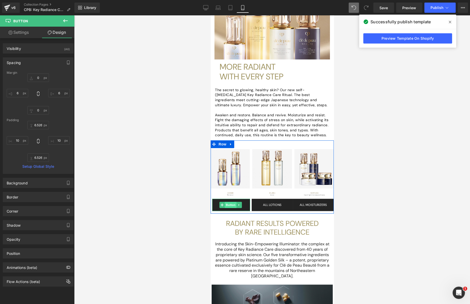
click at [231, 202] on span "Button" at bounding box center [230, 205] width 12 height 6
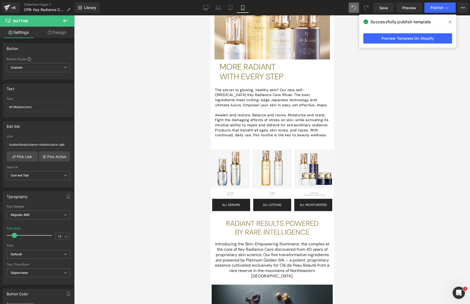
click at [363, 190] on div at bounding box center [272, 159] width 396 height 289
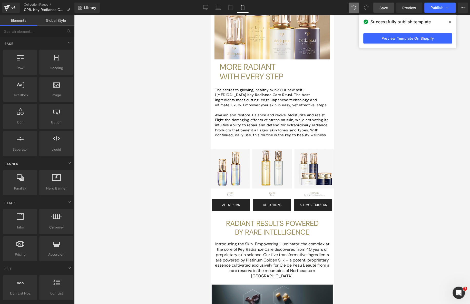
click at [380, 6] on span "Save" at bounding box center [383, 7] width 8 height 5
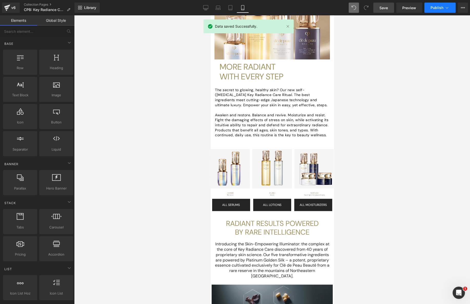
click at [437, 7] on span "Publish" at bounding box center [436, 8] width 13 height 4
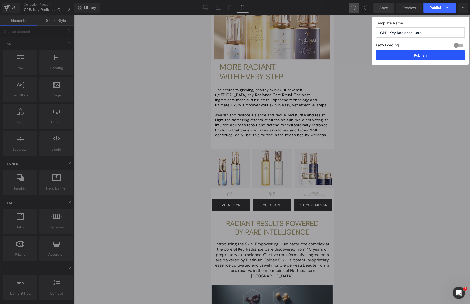
click at [428, 56] on button "Publish" at bounding box center [420, 55] width 89 height 10
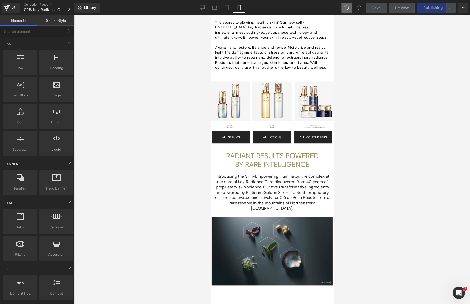
scroll to position [323, 0]
click at [244, 134] on link "All Serums" at bounding box center [231, 137] width 38 height 12
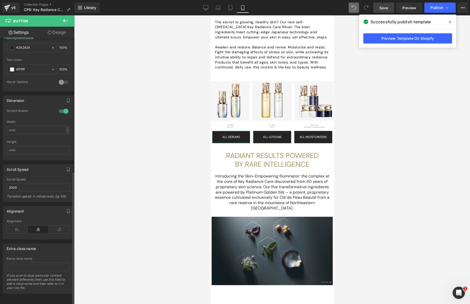
scroll to position [267, 0]
click at [36, 129] on input "text" at bounding box center [38, 130] width 63 height 8
type input "20"
click at [81, 129] on div at bounding box center [272, 159] width 396 height 289
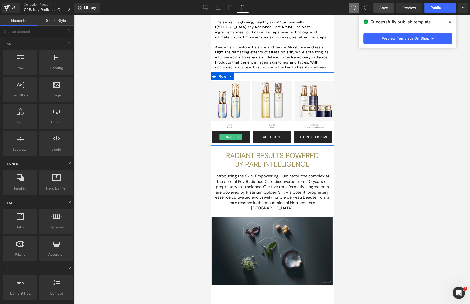
click at [215, 135] on link "All Serums" at bounding box center [231, 137] width 38 height 12
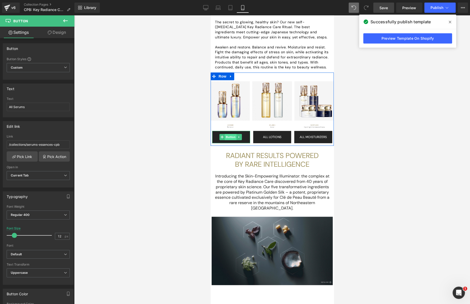
click at [225, 134] on span "Button" at bounding box center [230, 137] width 12 height 6
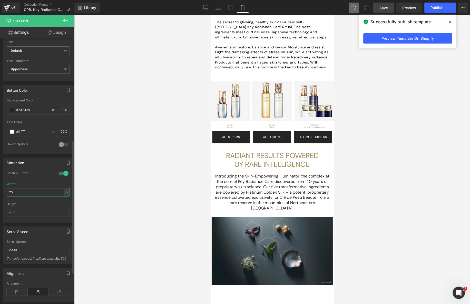
click at [31, 188] on input "20" at bounding box center [38, 192] width 63 height 8
type input "2"
click at [25, 210] on input "text" at bounding box center [38, 211] width 63 height 8
click at [24, 214] on div "Height 26" at bounding box center [38, 212] width 63 height 20
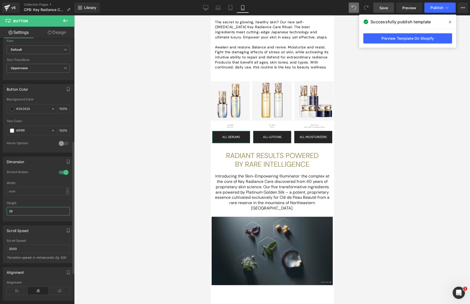
click at [26, 210] on input "26" at bounding box center [38, 211] width 63 height 8
type input "2"
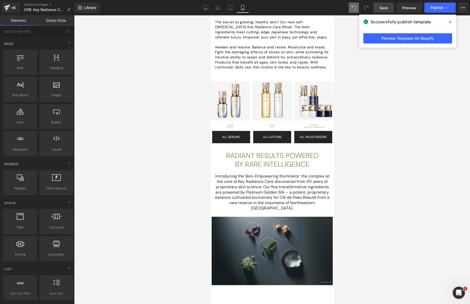
click at [87, 219] on div at bounding box center [272, 159] width 396 height 289
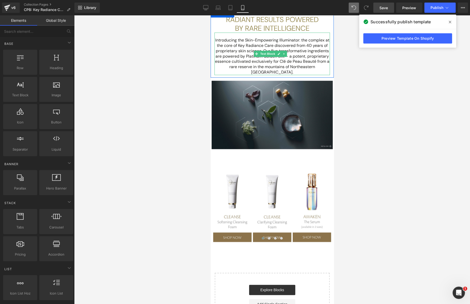
scroll to position [460, 0]
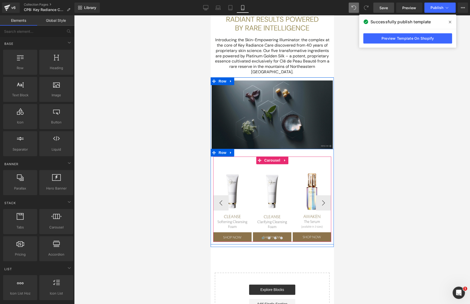
click at [304, 157] on div "Image Image Image Image Image Image" at bounding box center [272, 199] width 118 height 85
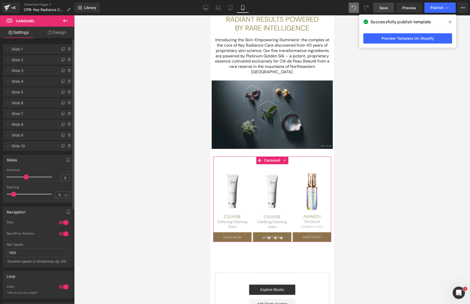
scroll to position [0, 0]
click at [62, 223] on div at bounding box center [63, 223] width 12 height 8
click at [61, 236] on div at bounding box center [63, 234] width 12 height 8
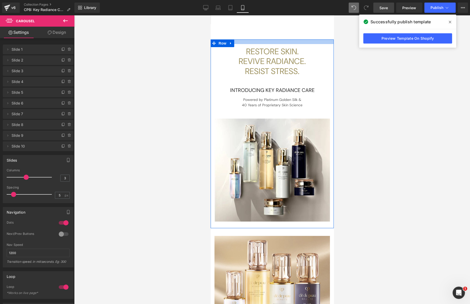
click at [286, 41] on div at bounding box center [271, 41] width 123 height 5
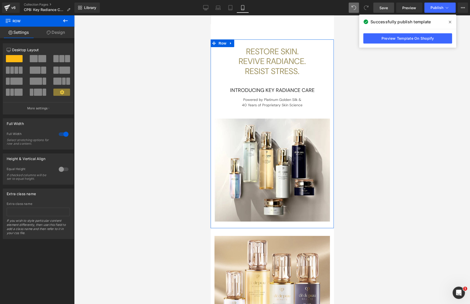
click at [56, 33] on link "Design" at bounding box center [55, 33] width 37 height 12
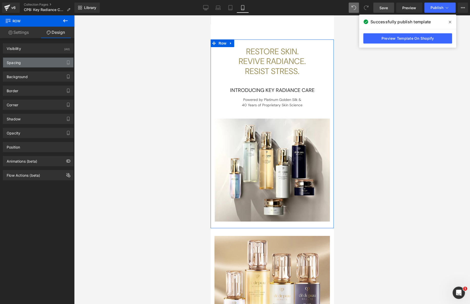
type input "0"
type input "18"
type input "0"
type input "16"
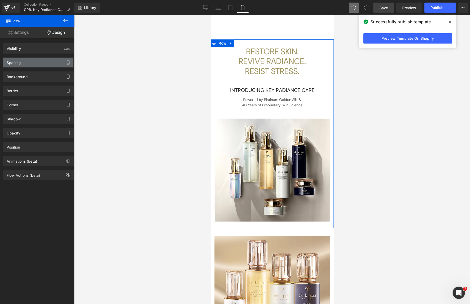
type input "0"
click at [31, 62] on div "Spacing" at bounding box center [38, 63] width 70 height 10
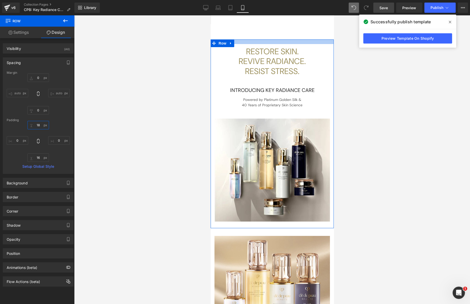
click at [36, 126] on input "18" at bounding box center [38, 125] width 22 height 8
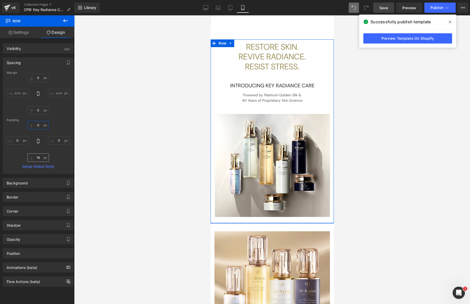
type input "0"
click at [36, 156] on input "16" at bounding box center [38, 158] width 22 height 8
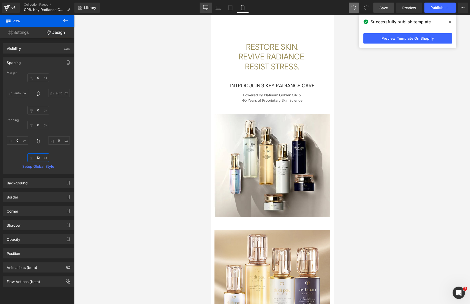
type input "12"
click at [204, 6] on icon at bounding box center [205, 7] width 5 height 5
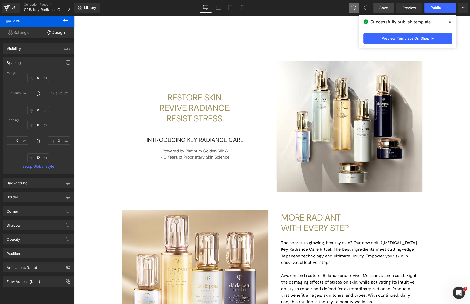
type input "0"
type input "32"
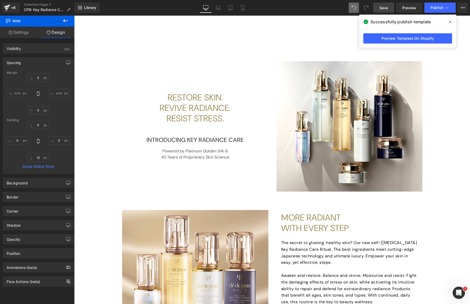
type input "0"
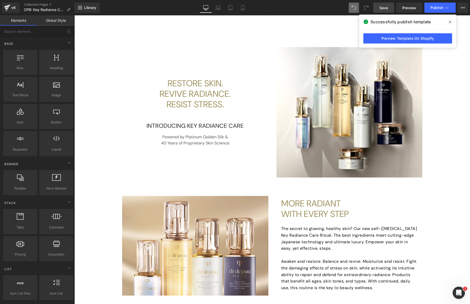
click at [255, 30] on link "Shiseido SKINCARE" at bounding box center [245, 30] width 41 height 11
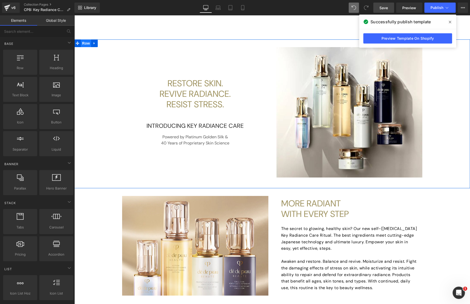
click at [85, 45] on span "Row" at bounding box center [86, 43] width 10 height 8
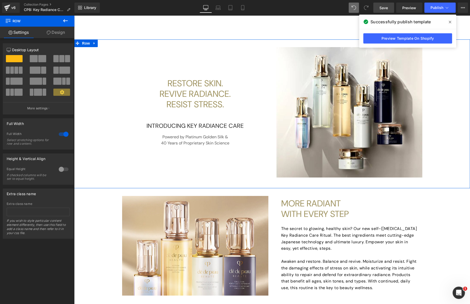
click at [59, 31] on link "Design" at bounding box center [55, 33] width 37 height 12
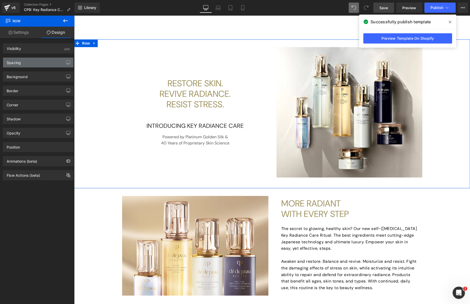
click at [41, 65] on div "Spacing" at bounding box center [38, 63] width 70 height 10
type input "0"
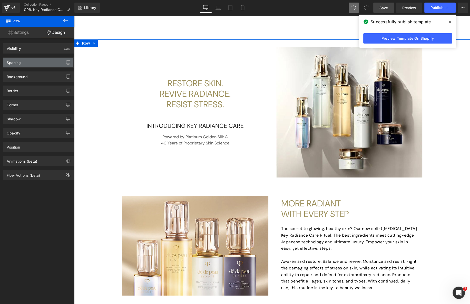
type input "32"
type input "0"
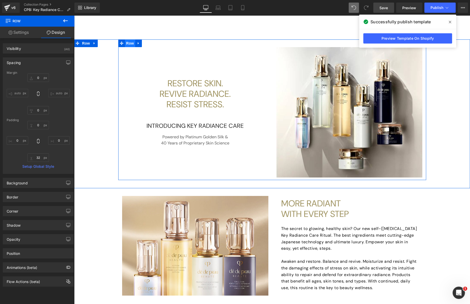
click at [125, 43] on span "Row" at bounding box center [130, 43] width 10 height 8
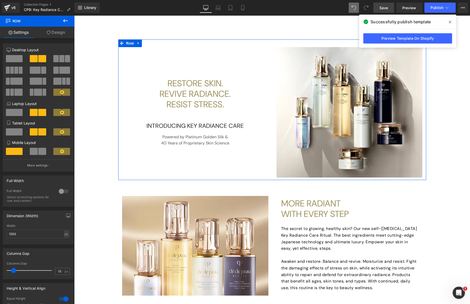
click at [63, 30] on link "Design" at bounding box center [55, 33] width 37 height 12
click at [0, 0] on div "Spacing" at bounding box center [0, 0] width 0 height 0
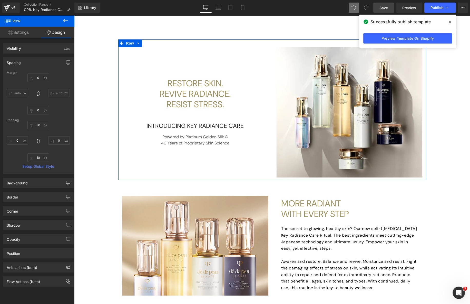
type input "0"
type input "30"
type input "0"
type input "10"
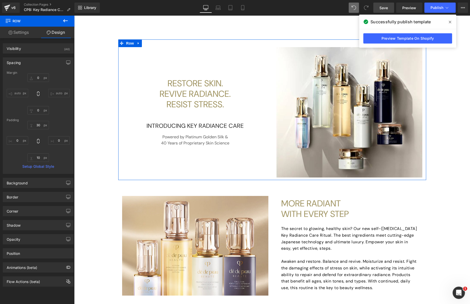
type input "0"
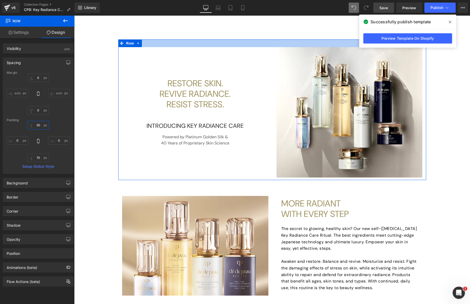
click at [33, 123] on input "30" at bounding box center [38, 125] width 22 height 8
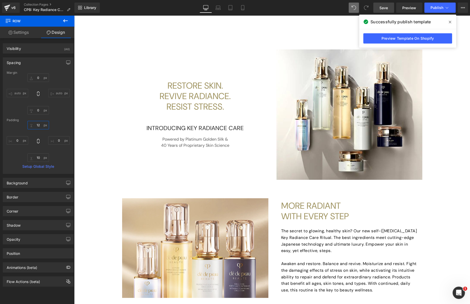
scroll to position [0, 0]
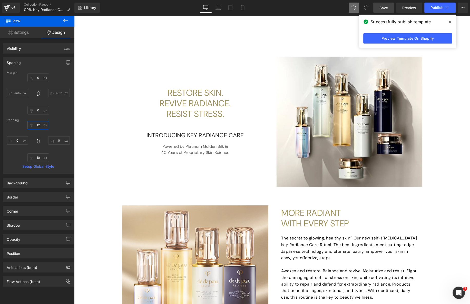
type input "12"
click at [383, 7] on span "Save" at bounding box center [383, 7] width 8 height 5
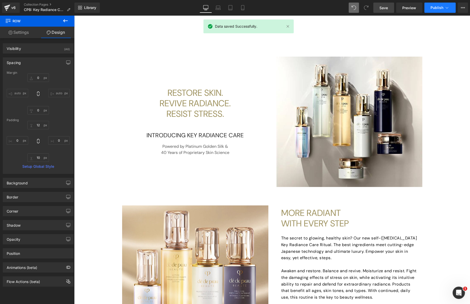
click at [433, 9] on span "Publish" at bounding box center [436, 8] width 13 height 4
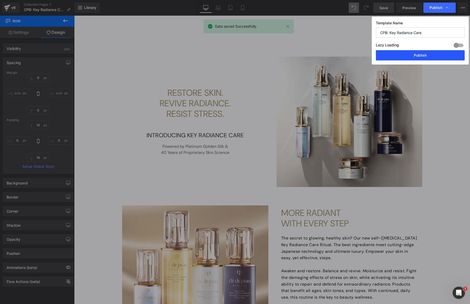
click at [414, 53] on button "Publish" at bounding box center [420, 55] width 89 height 10
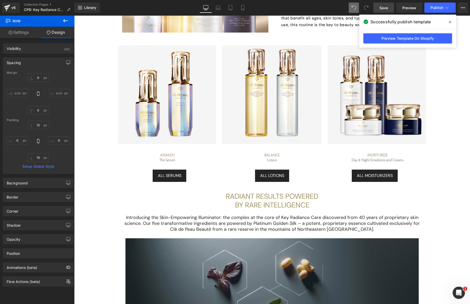
scroll to position [273, 0]
click at [220, 9] on icon at bounding box center [217, 7] width 5 height 5
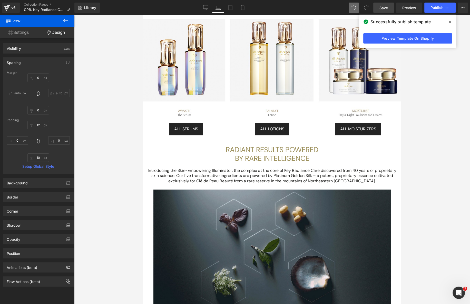
type input "0"
type input "30"
type input "0"
type input "10"
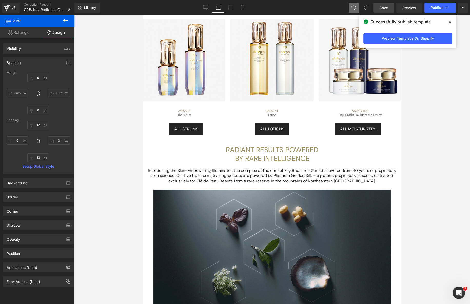
type input "0"
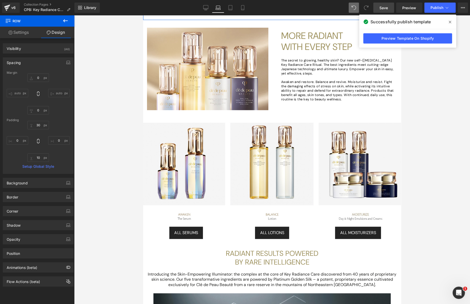
scroll to position [171, 0]
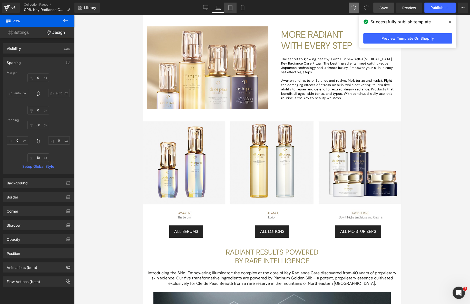
click at [229, 7] on icon at bounding box center [230, 7] width 5 height 5
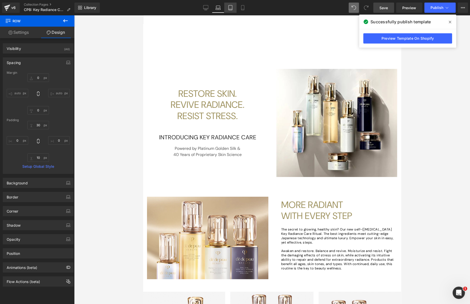
type input "0"
type input "30"
type input "0"
type input "10"
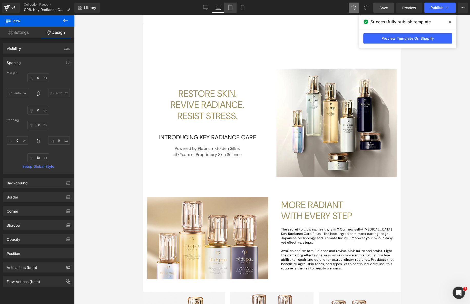
type input "0"
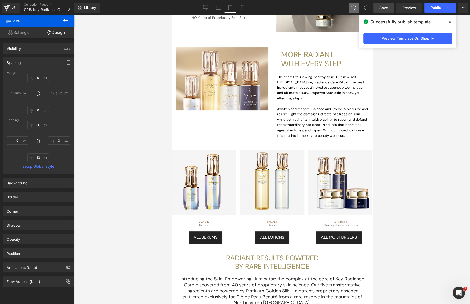
scroll to position [102, 0]
click at [241, 7] on icon at bounding box center [242, 7] width 5 height 5
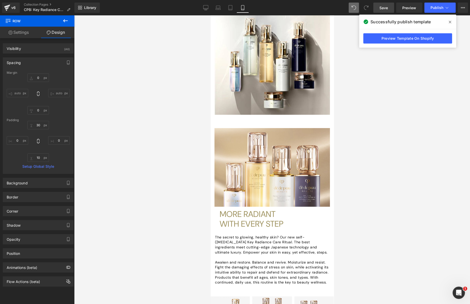
type input "0"
type input "10"
type input "0"
type input "10"
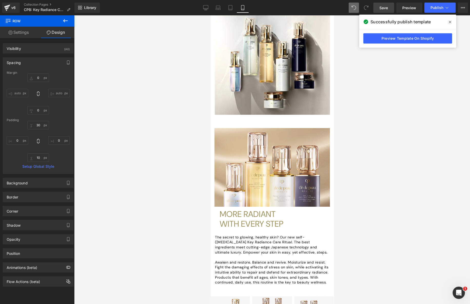
type input "0"
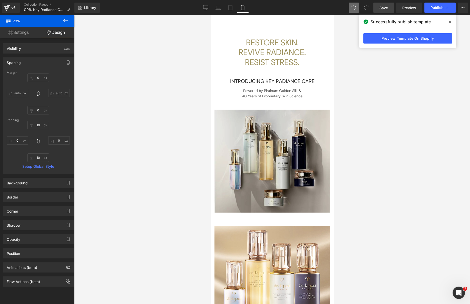
scroll to position [0, 0]
